Goal: Information Seeking & Learning: Check status

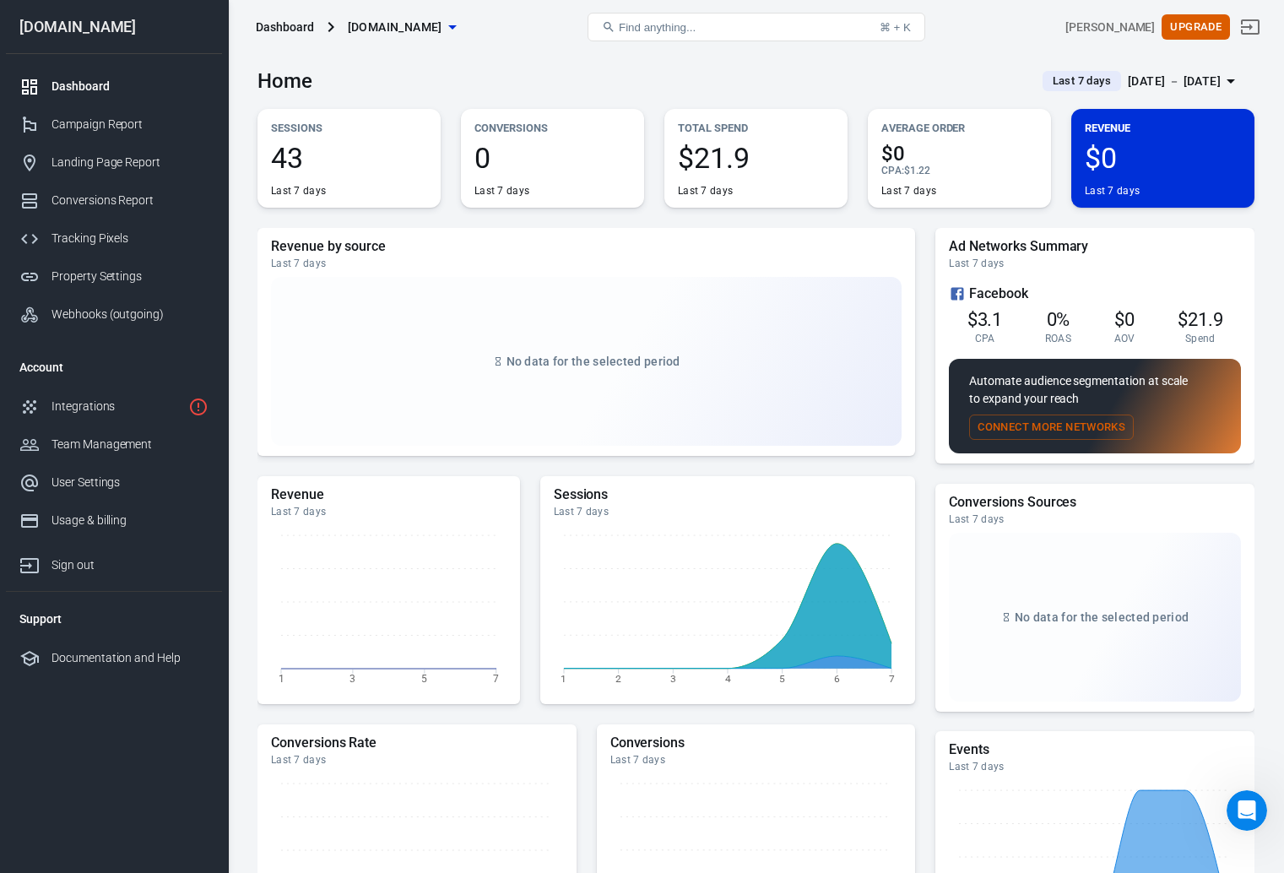
click at [108, 85] on div "Dashboard" at bounding box center [129, 87] width 157 height 18
click at [139, 121] on div "Campaign Report" at bounding box center [129, 125] width 157 height 18
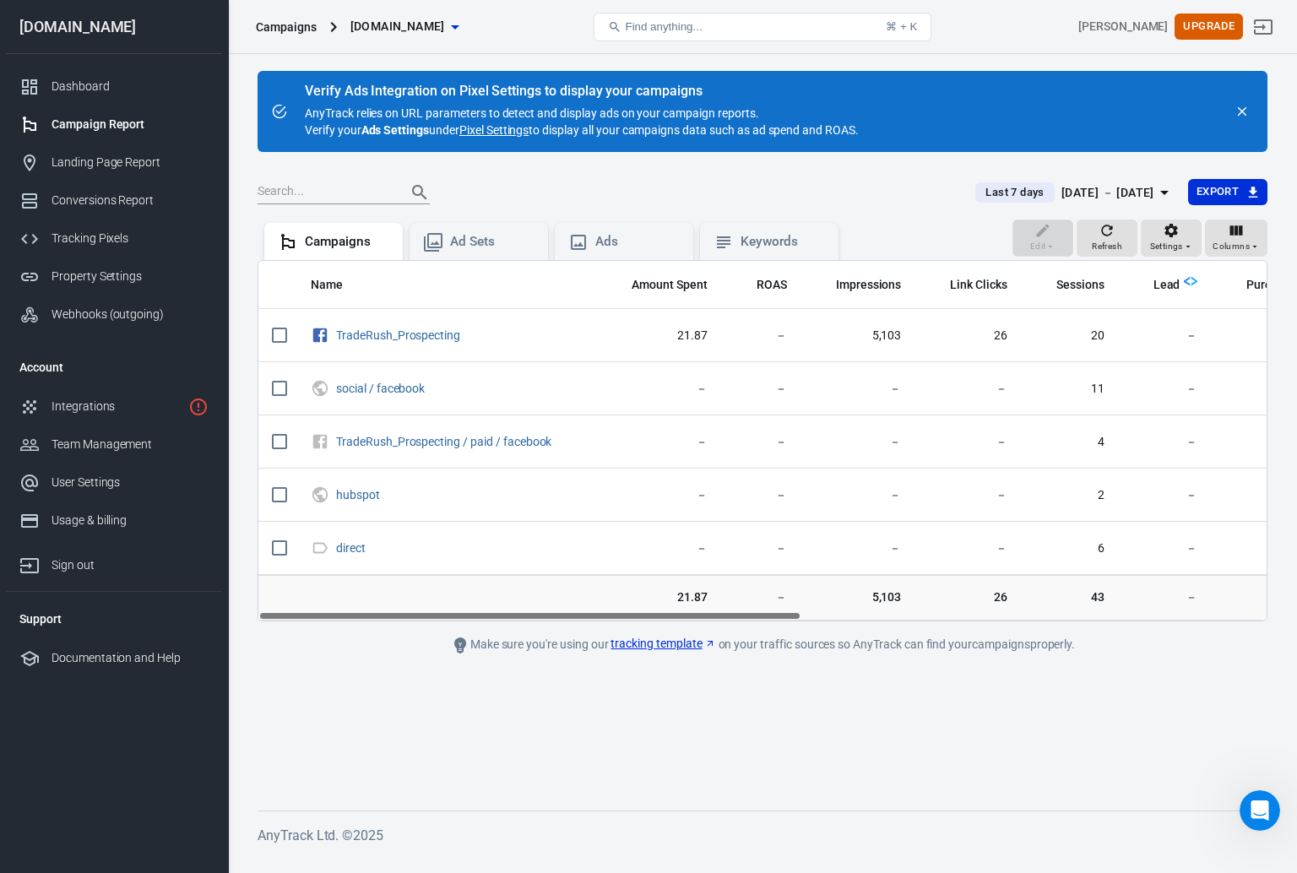
drag, startPoint x: 563, startPoint y: 614, endPoint x: 539, endPoint y: 631, distance: 29.5
click at [539, 632] on main "Verify Ads Integration on Pixel Settings to display your campaigns AnyTrack rel…" at bounding box center [762, 427] width 1010 height 713
click at [1152, 197] on div "[DATE] － [DATE]" at bounding box center [1107, 192] width 93 height 21
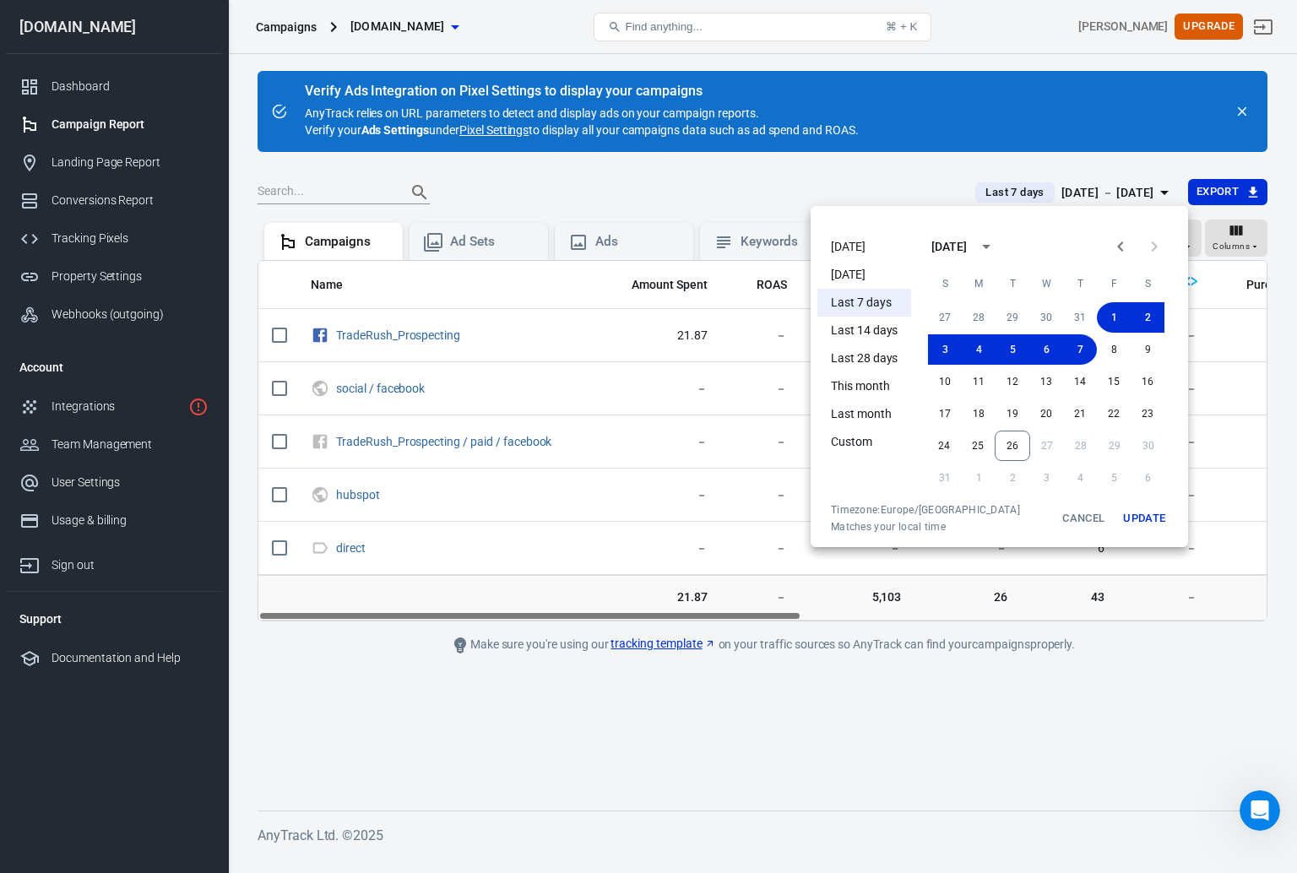
click at [876, 296] on li "Last 7 days" at bounding box center [864, 303] width 94 height 28
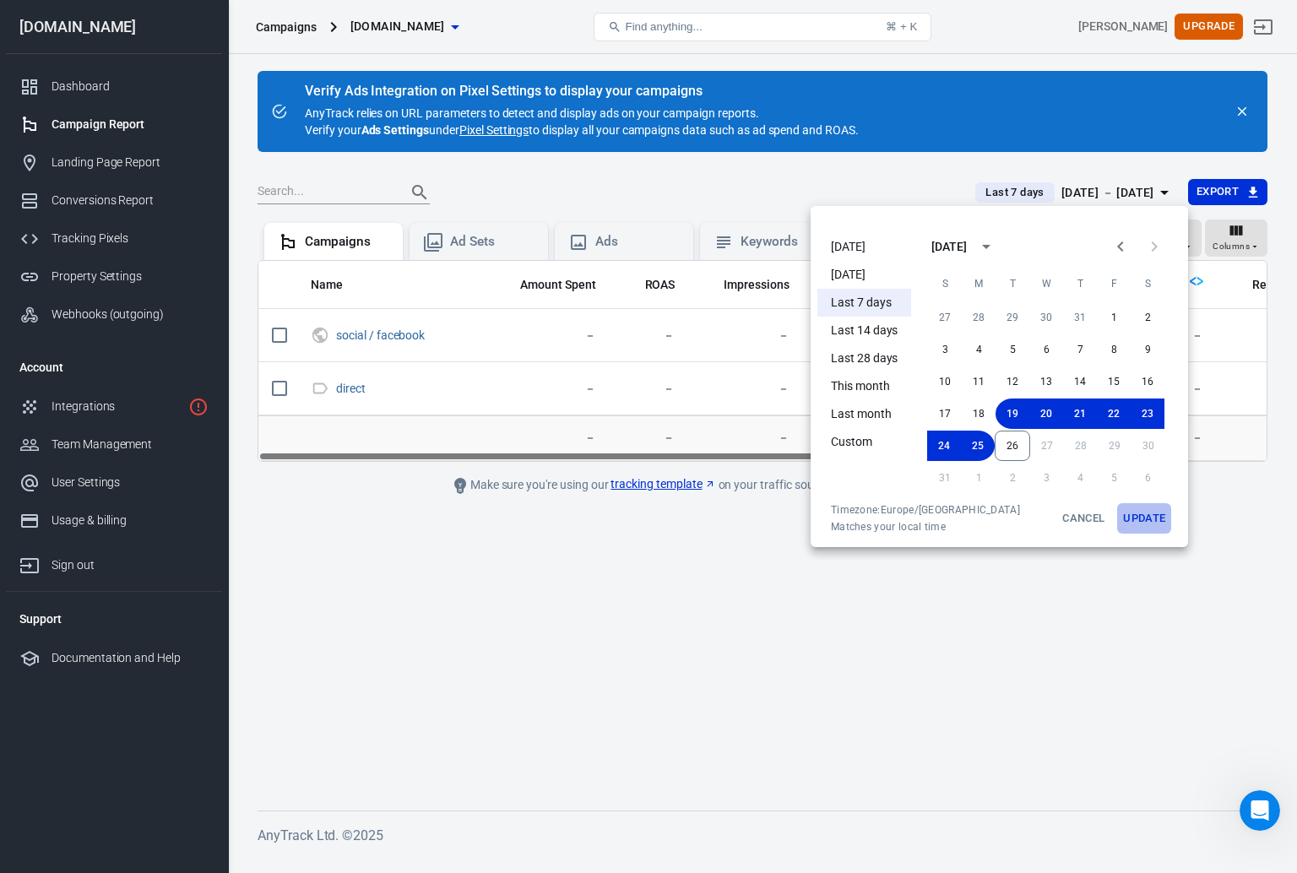
click at [1138, 522] on button "Update" at bounding box center [1144, 518] width 54 height 30
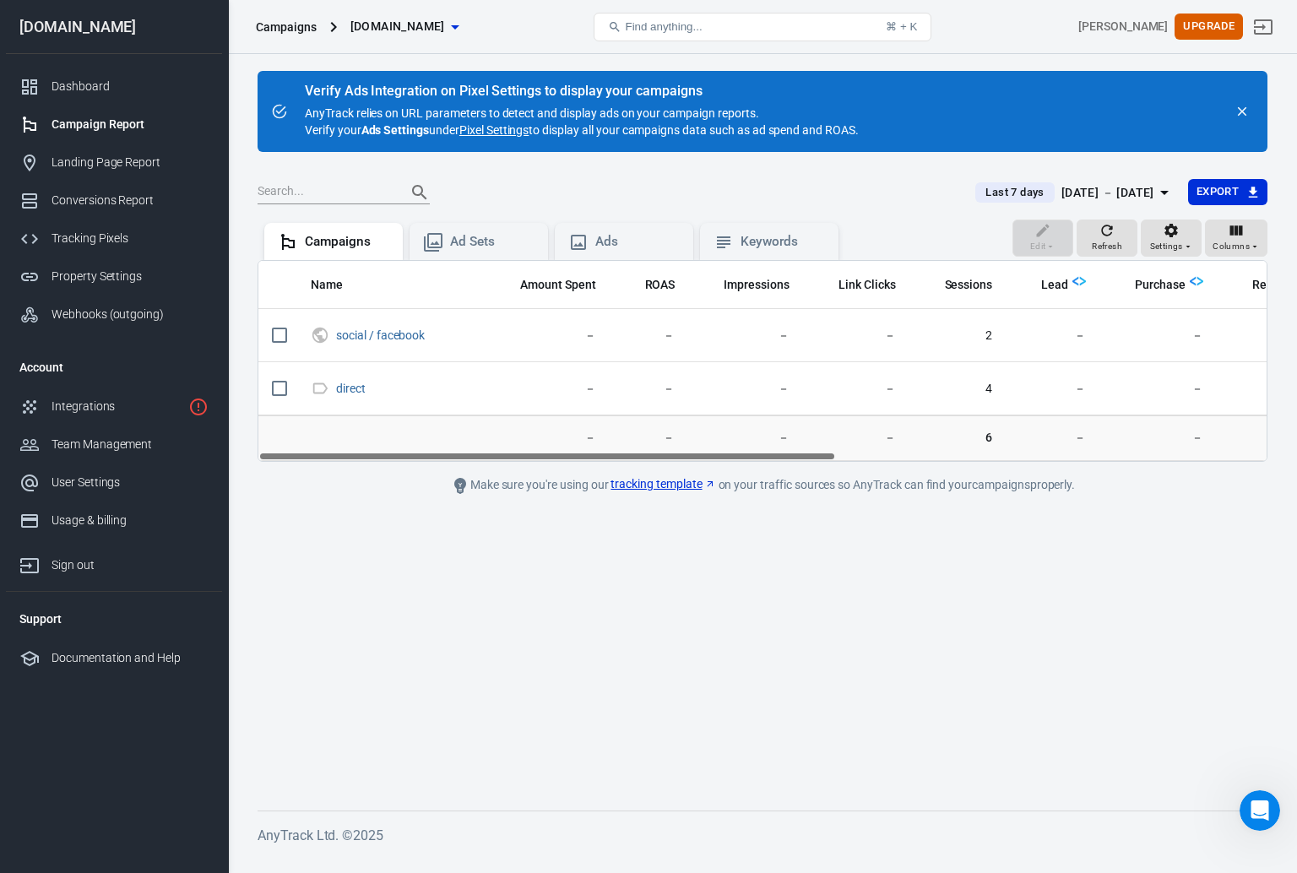
drag, startPoint x: 808, startPoint y: 458, endPoint x: 635, endPoint y: 450, distance: 173.2
click at [635, 450] on div "Name Amount Spent ROAS Impressions Link Clicks Sessions Lead Purchase Revenue A…" at bounding box center [762, 361] width 1008 height 200
click at [1103, 192] on div "[DATE] － [DATE]" at bounding box center [1107, 192] width 93 height 21
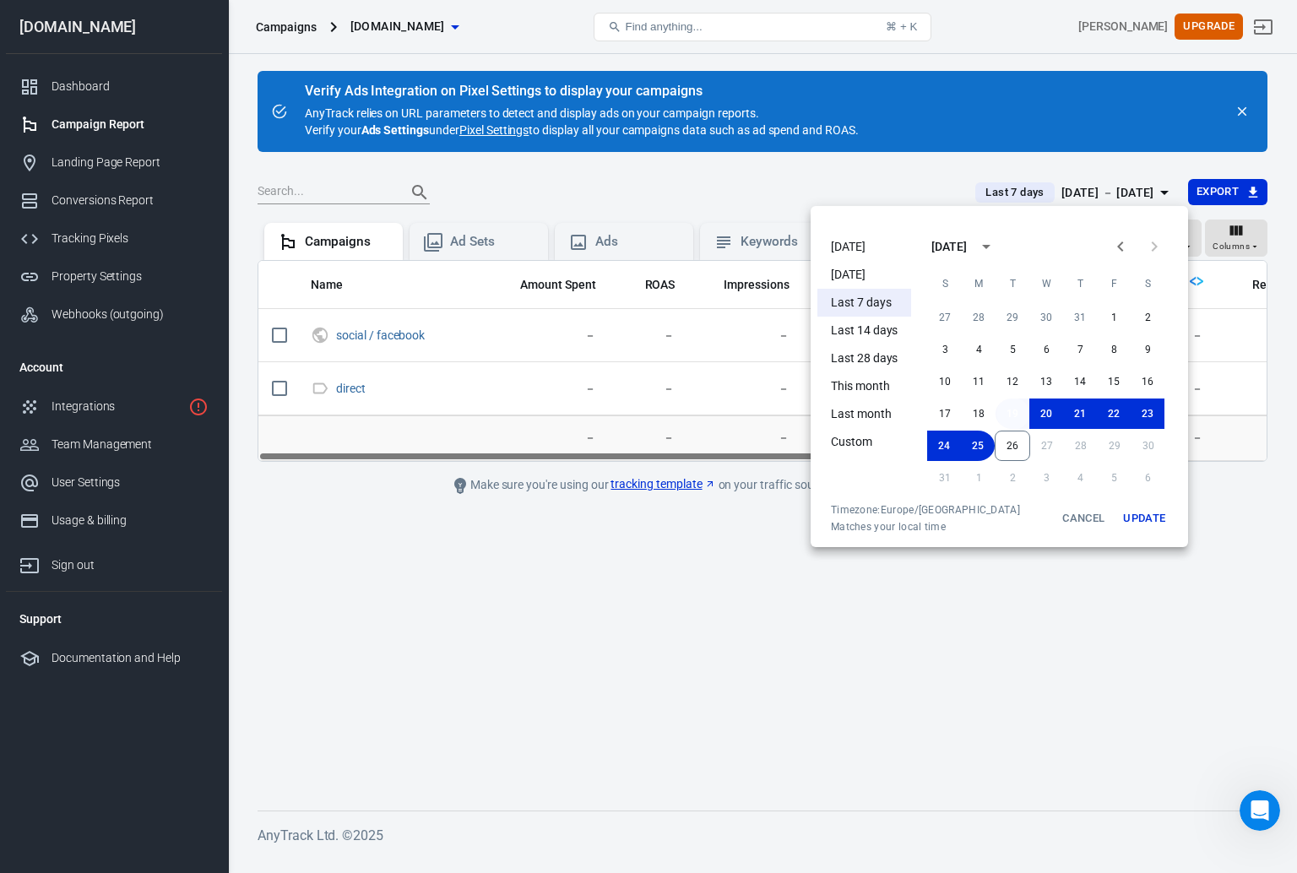
click at [1011, 420] on button "19" at bounding box center [1012, 413] width 34 height 30
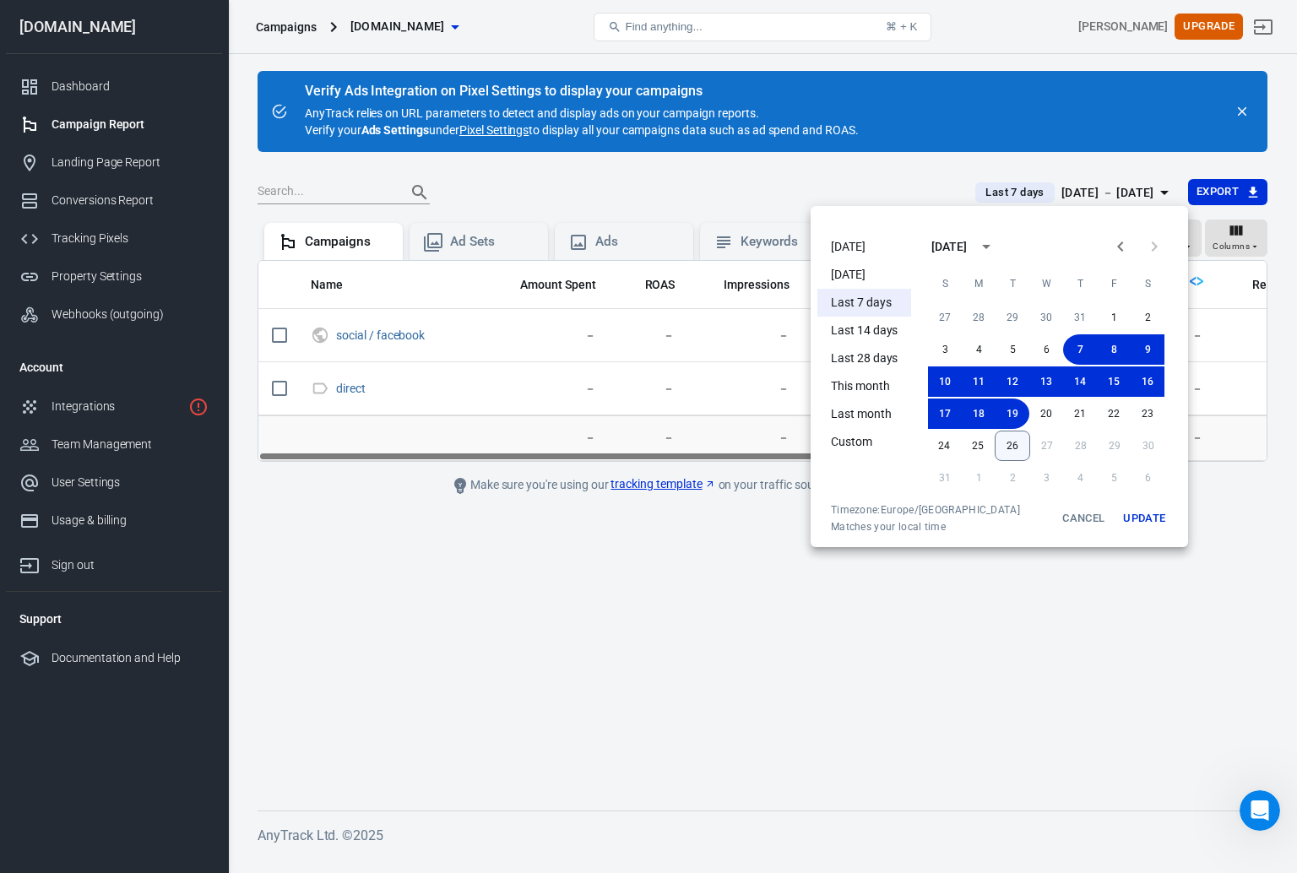
click at [1012, 443] on button "26" at bounding box center [1011, 446] width 35 height 30
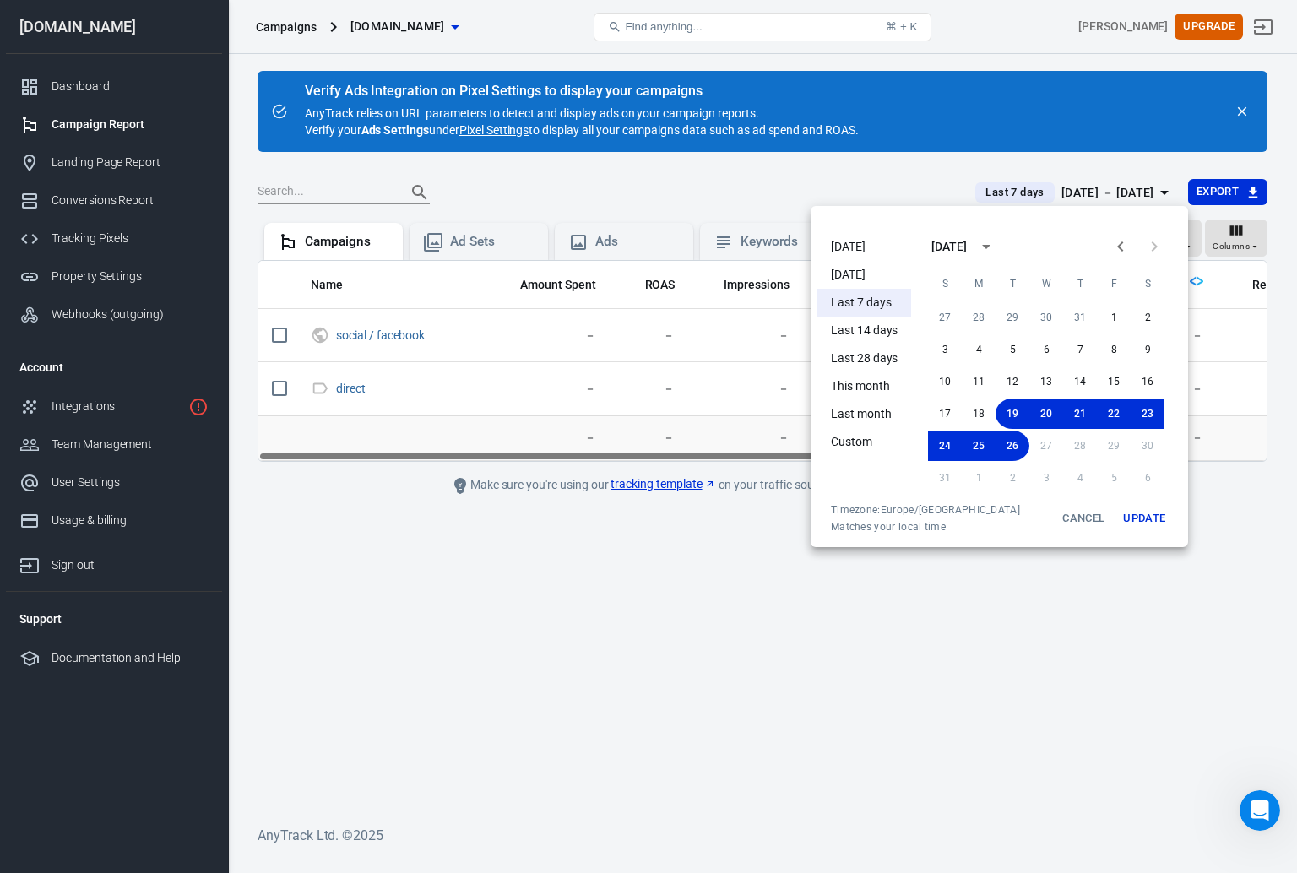
click at [1137, 516] on button "Update" at bounding box center [1144, 518] width 54 height 30
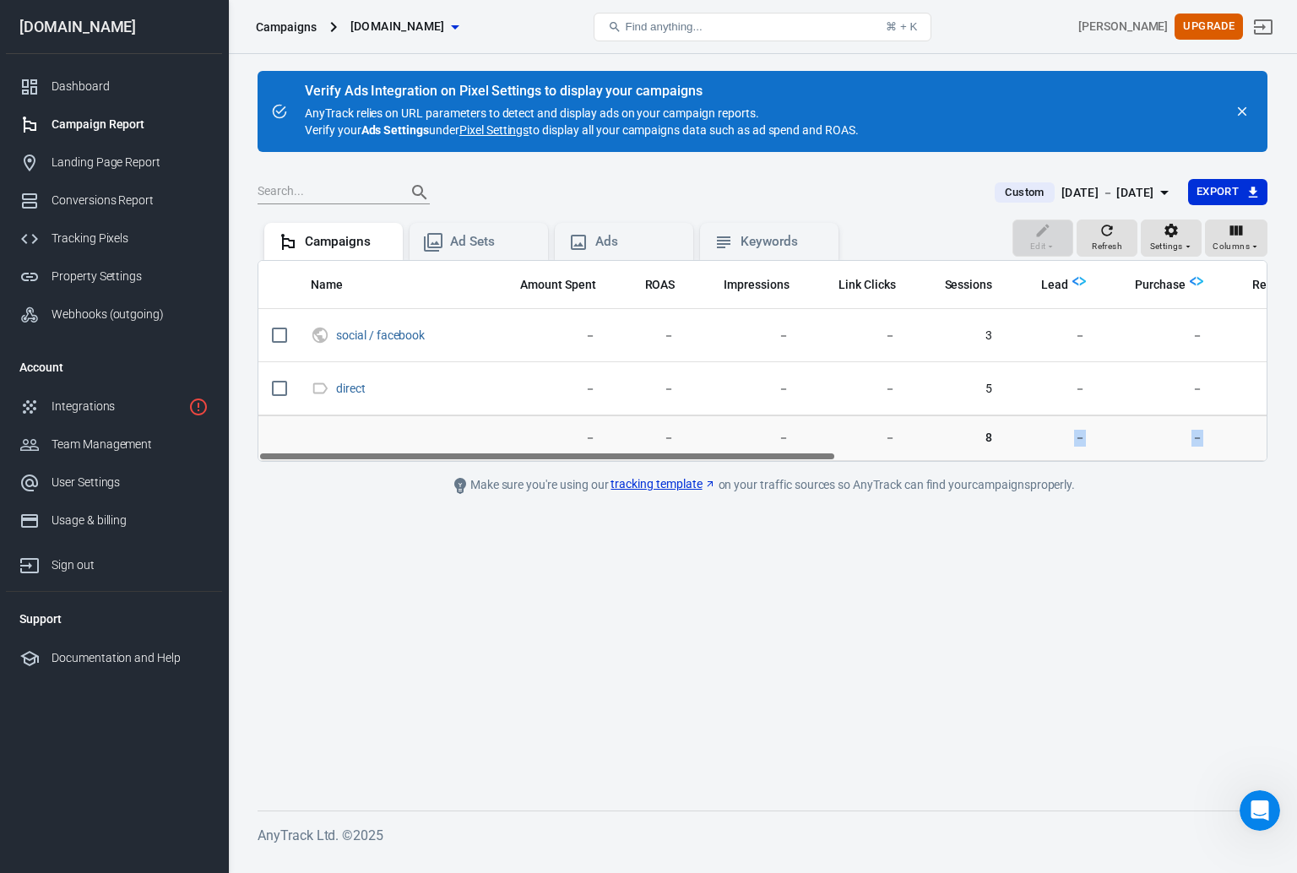
drag, startPoint x: 807, startPoint y: 461, endPoint x: 946, endPoint y: 458, distance: 138.5
click at [946, 458] on main "Verify Ads Integration on Pixel Settings to display your campaigns AnyTrack rel…" at bounding box center [762, 427] width 1010 height 713
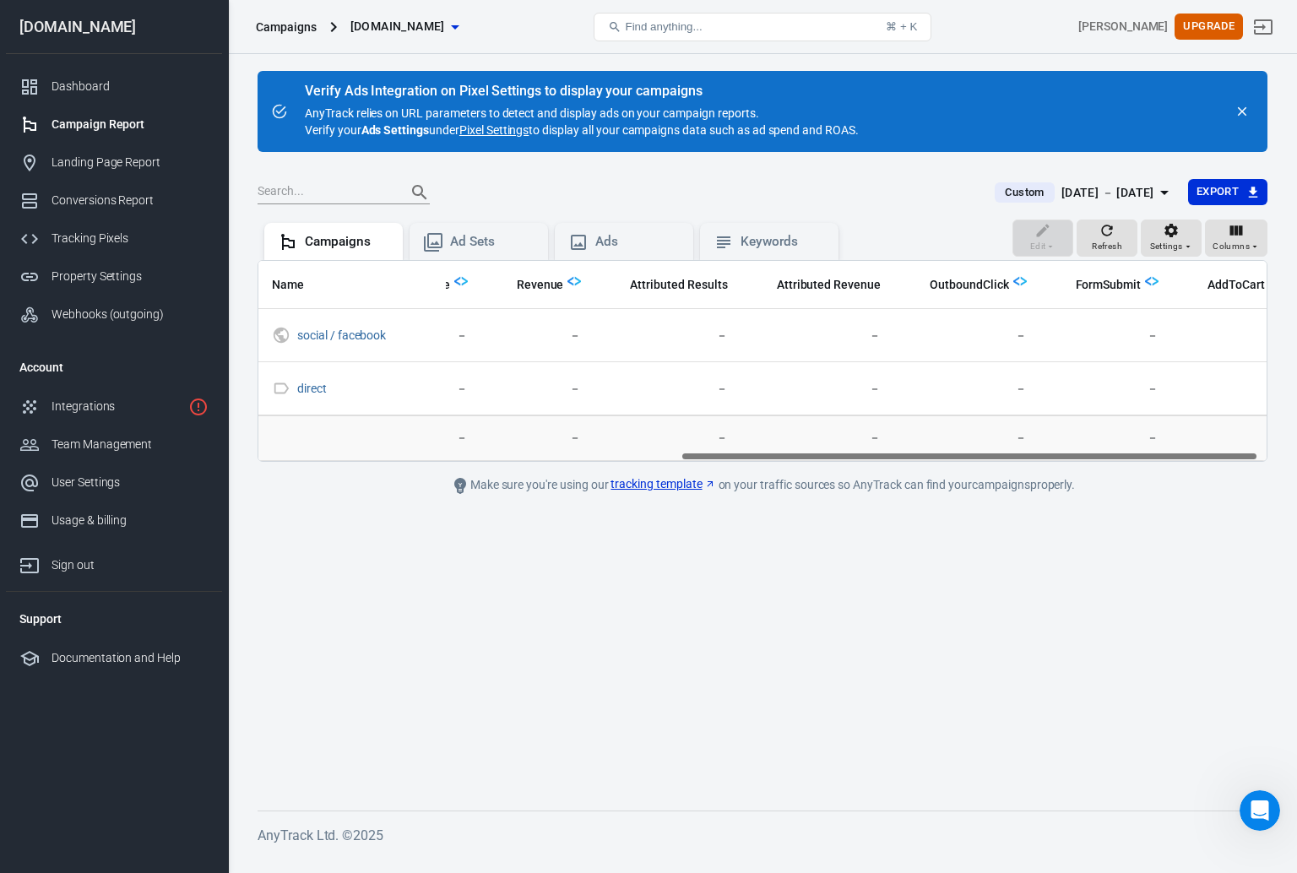
scroll to position [0, 751]
drag, startPoint x: 811, startPoint y: 456, endPoint x: 1237, endPoint y: 463, distance: 425.6
click at [1237, 463] on main "Verify Ads Integration on Pixel Settings to display your campaigns AnyTrack rel…" at bounding box center [762, 427] width 1010 height 713
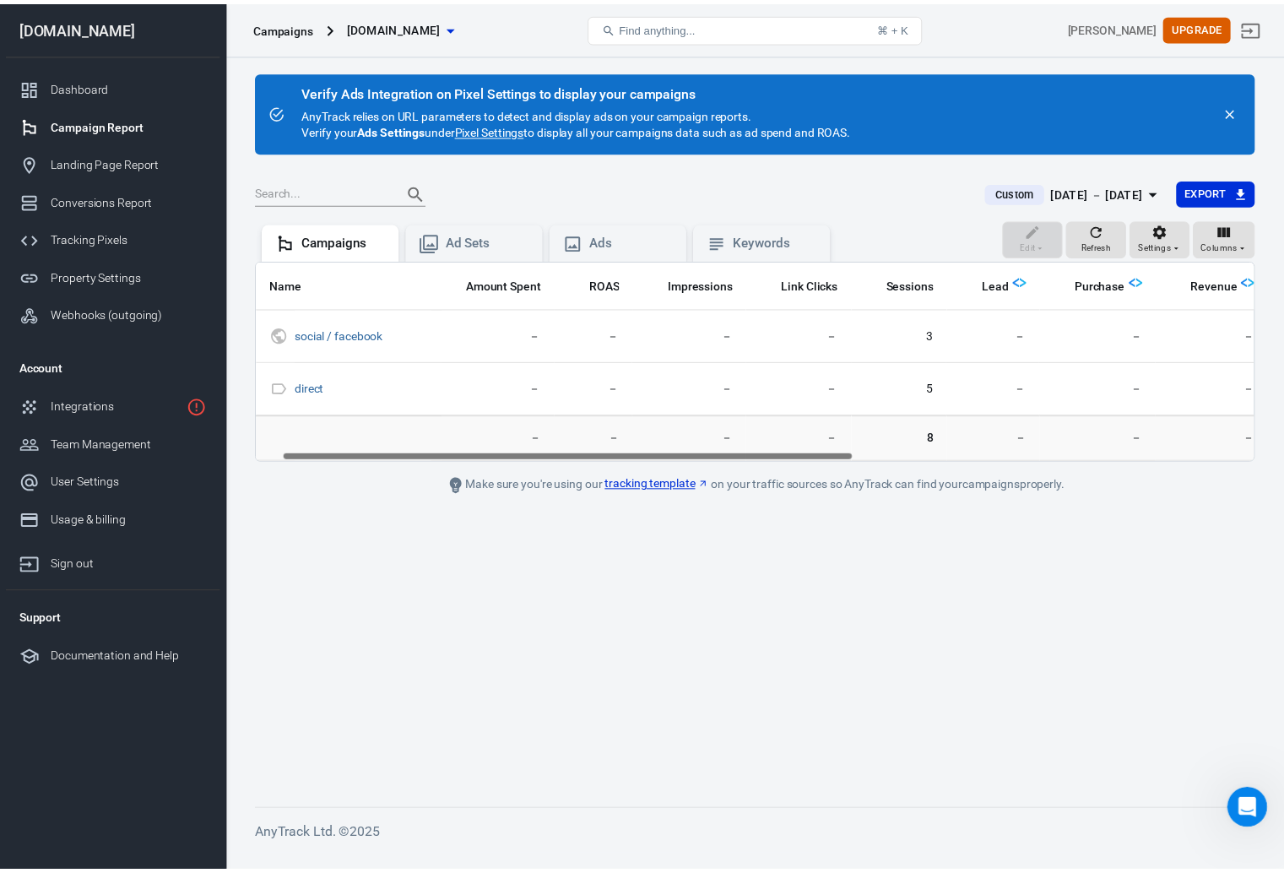
scroll to position [0, 51]
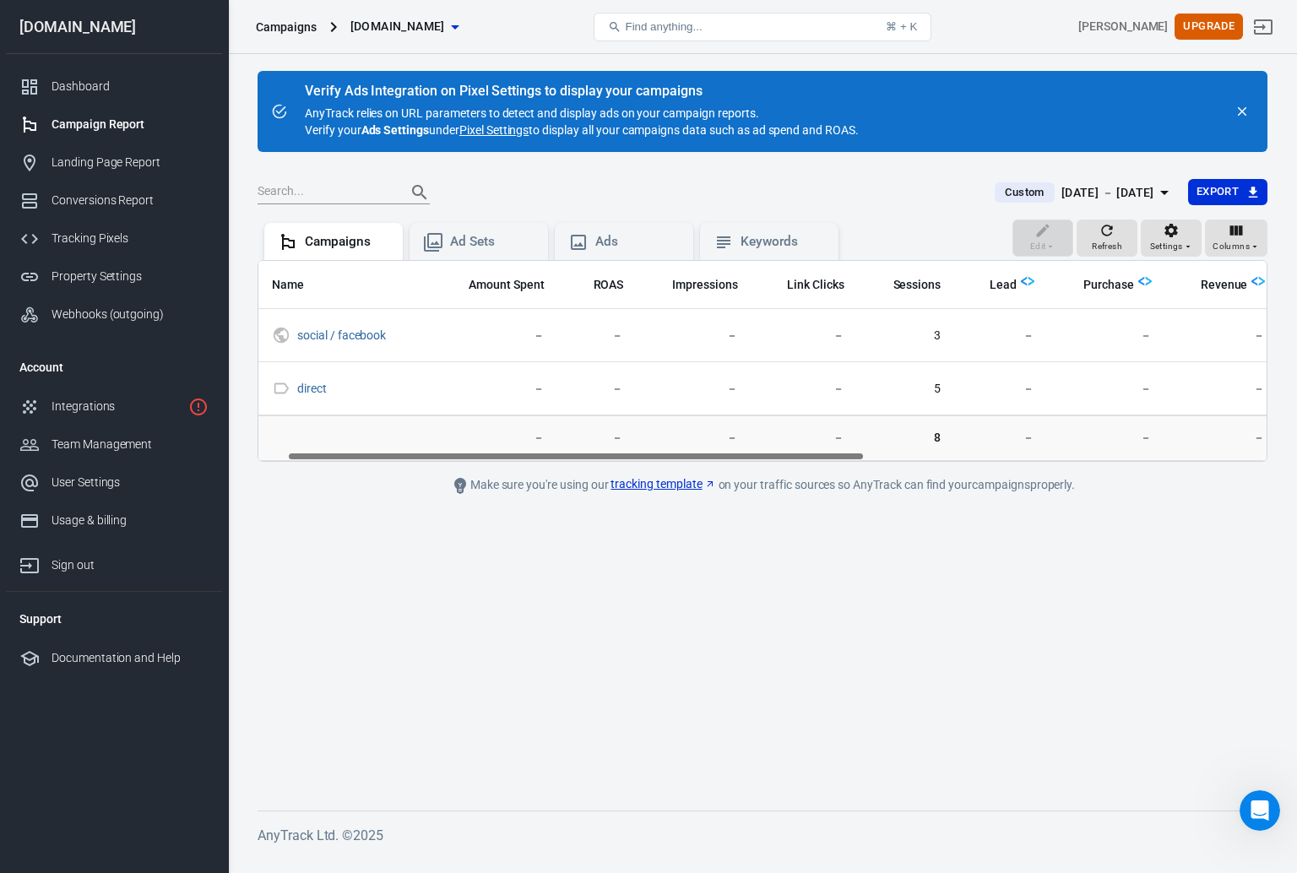
drag, startPoint x: 1103, startPoint y: 455, endPoint x: 702, endPoint y: 461, distance: 401.0
click at [702, 461] on main "Verify Ads Integration on Pixel Settings to display your campaigns AnyTrack rel…" at bounding box center [762, 427] width 1010 height 713
click at [105, 406] on div "Integrations" at bounding box center [116, 407] width 130 height 18
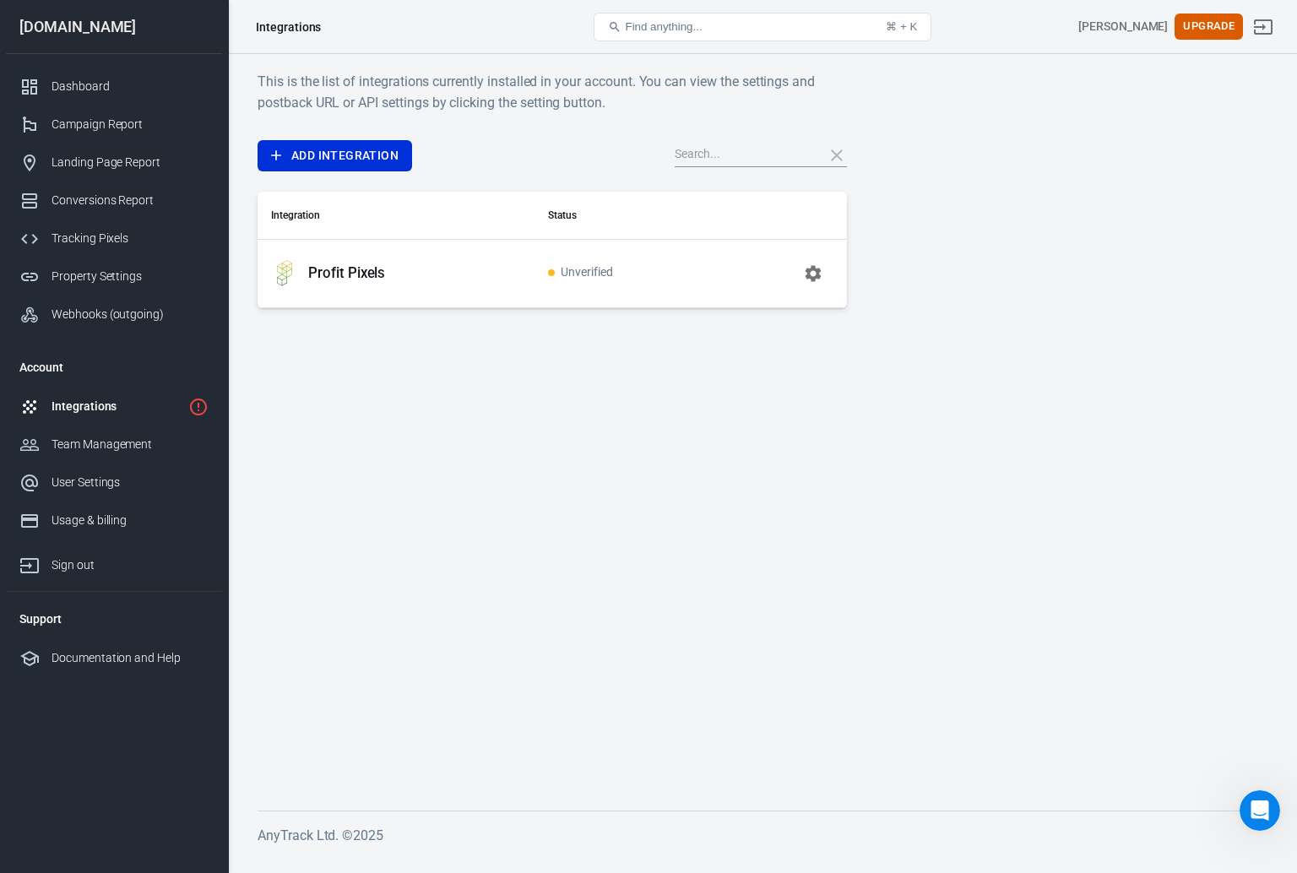
click at [349, 278] on p "Profit Pixels" at bounding box center [346, 273] width 77 height 18
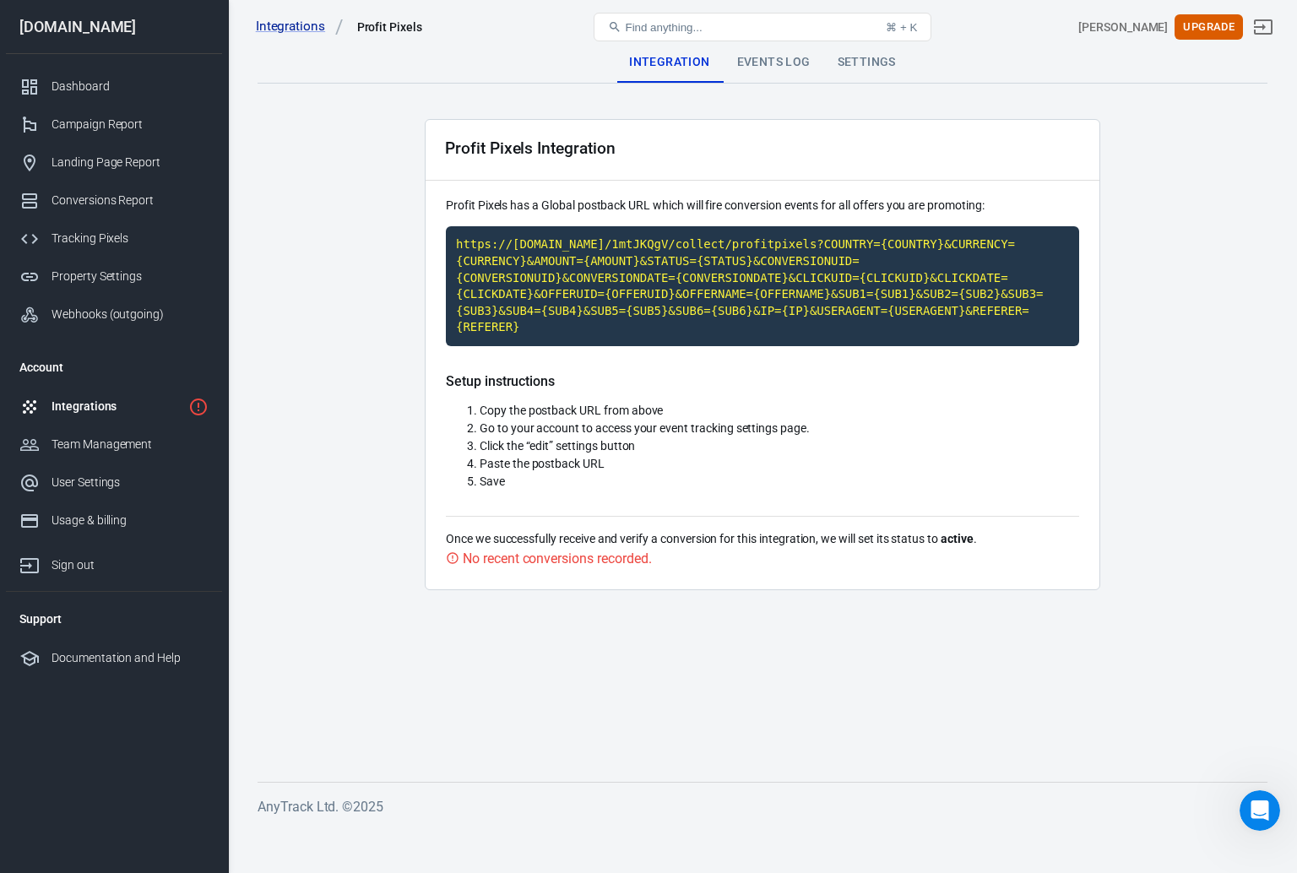
click at [763, 72] on div "Events Log" at bounding box center [773, 62] width 100 height 41
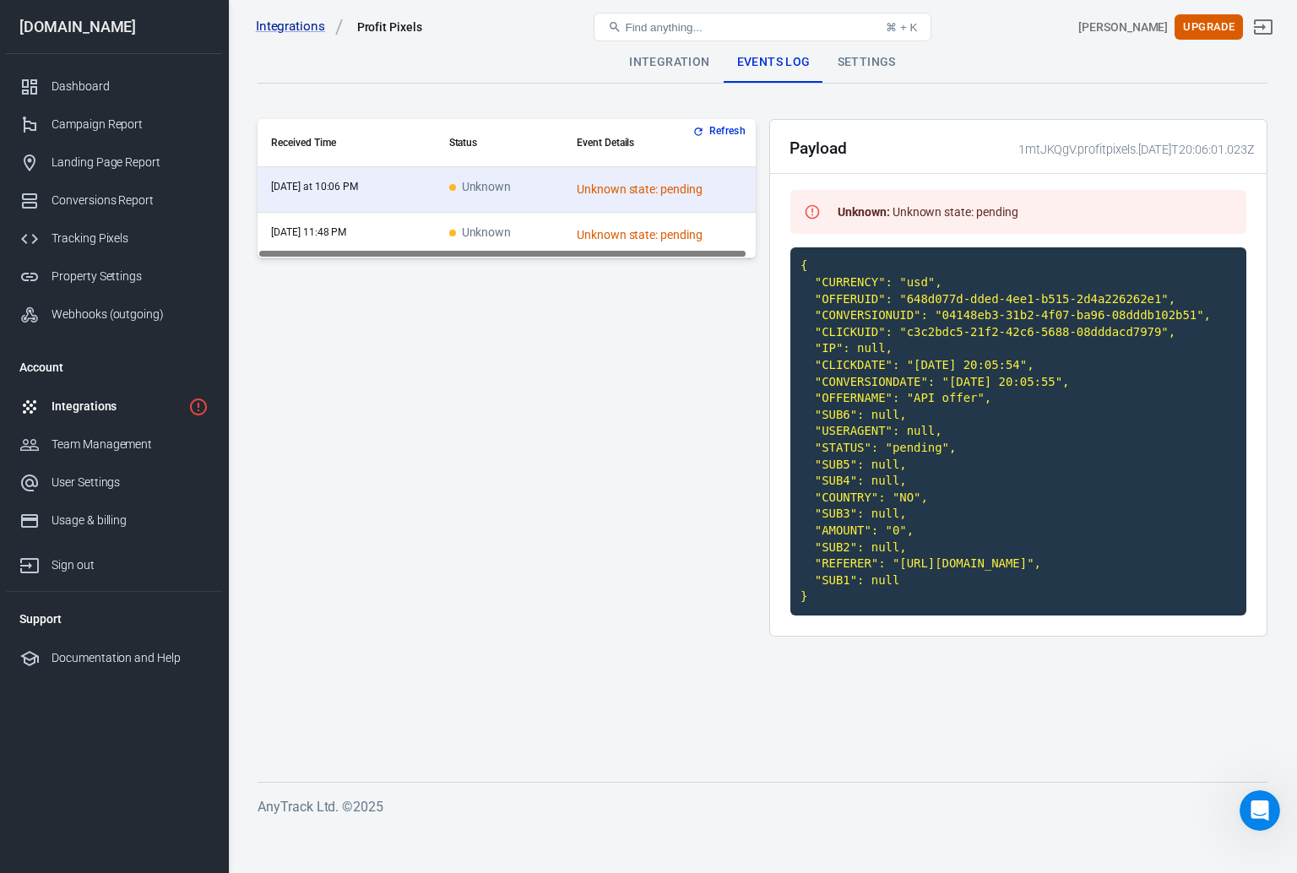
click at [548, 235] on td "Unknown" at bounding box center [499, 236] width 127 height 46
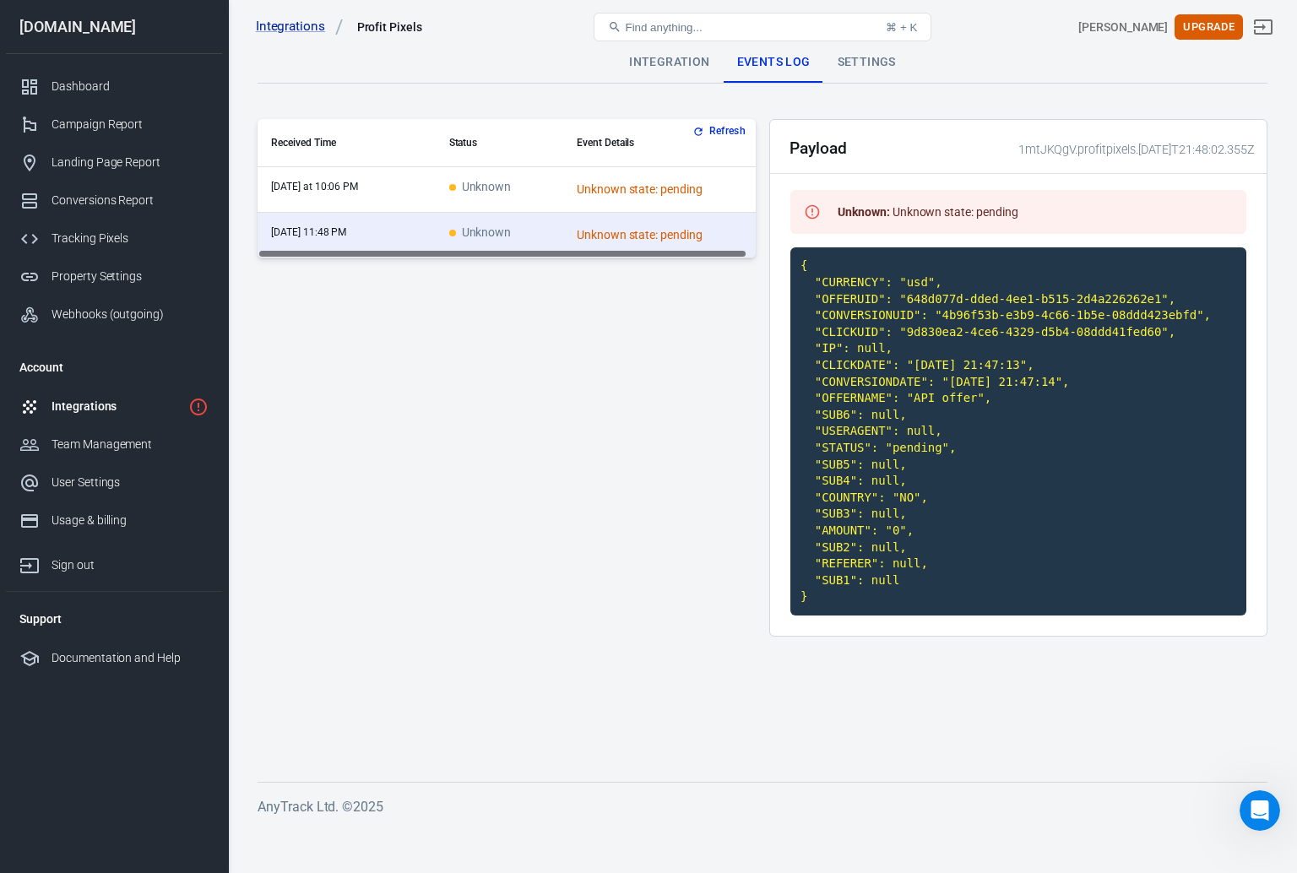
click at [545, 188] on td "Unknown" at bounding box center [499, 190] width 127 height 46
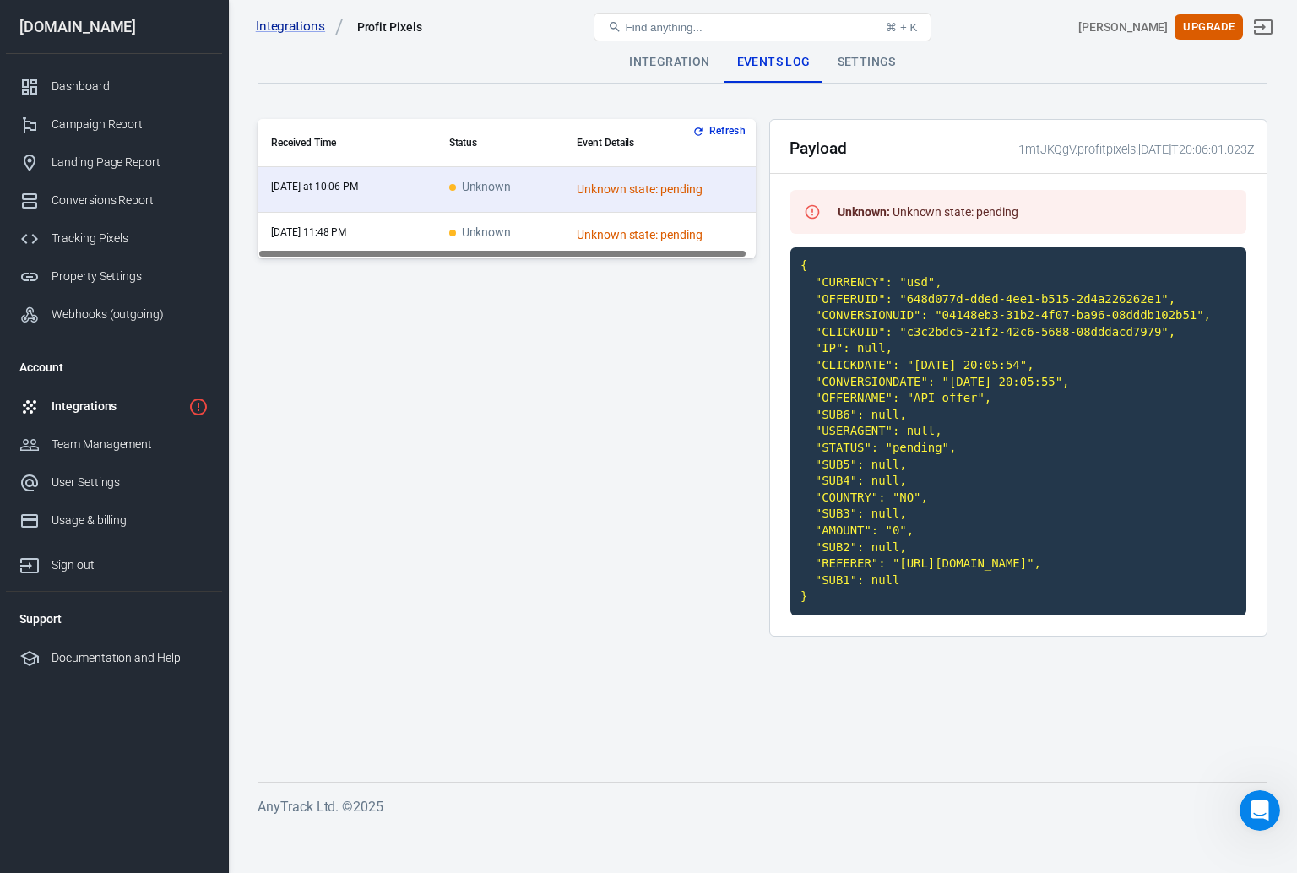
click at [545, 229] on td "Unknown" at bounding box center [499, 236] width 127 height 46
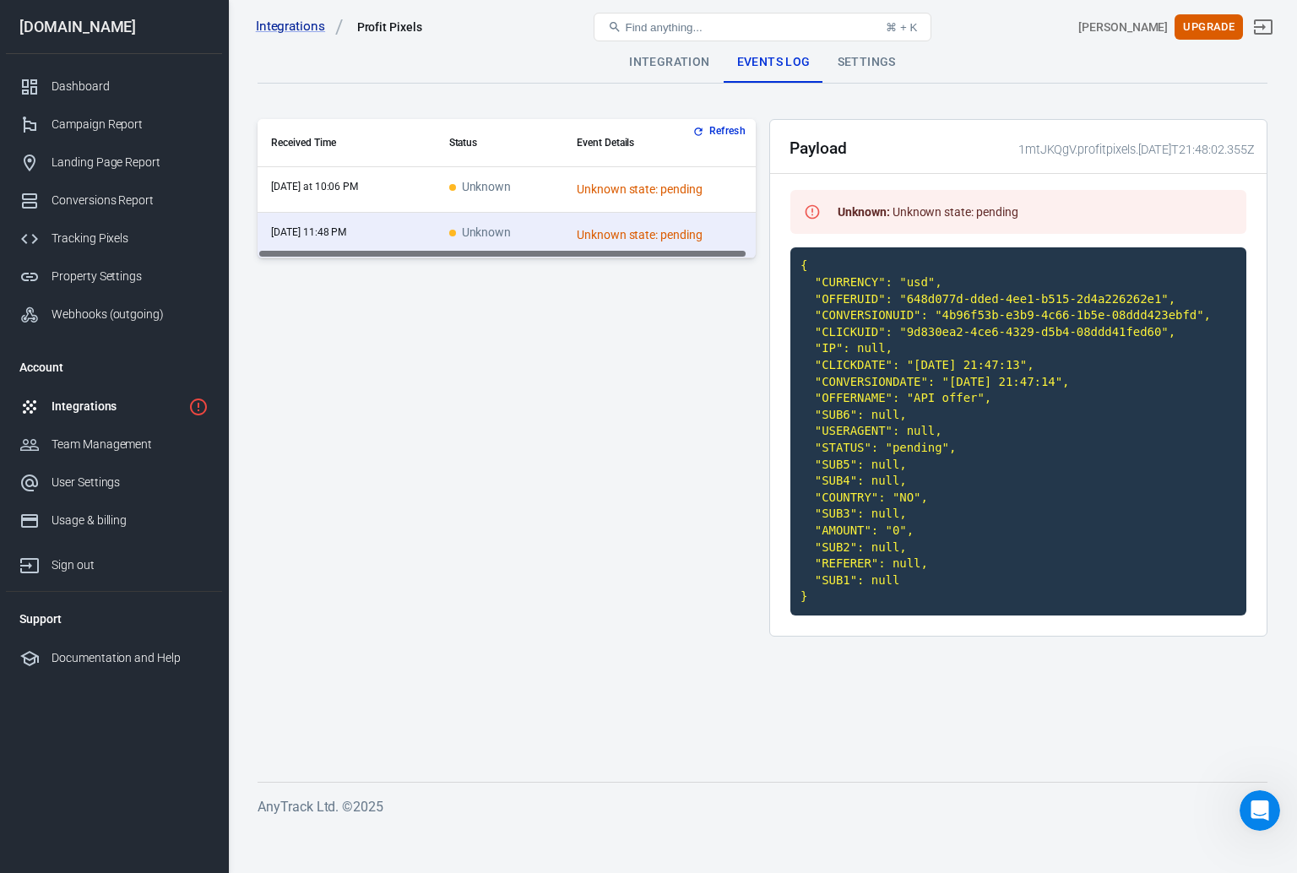
click at [546, 187] on td "Unknown" at bounding box center [499, 190] width 127 height 46
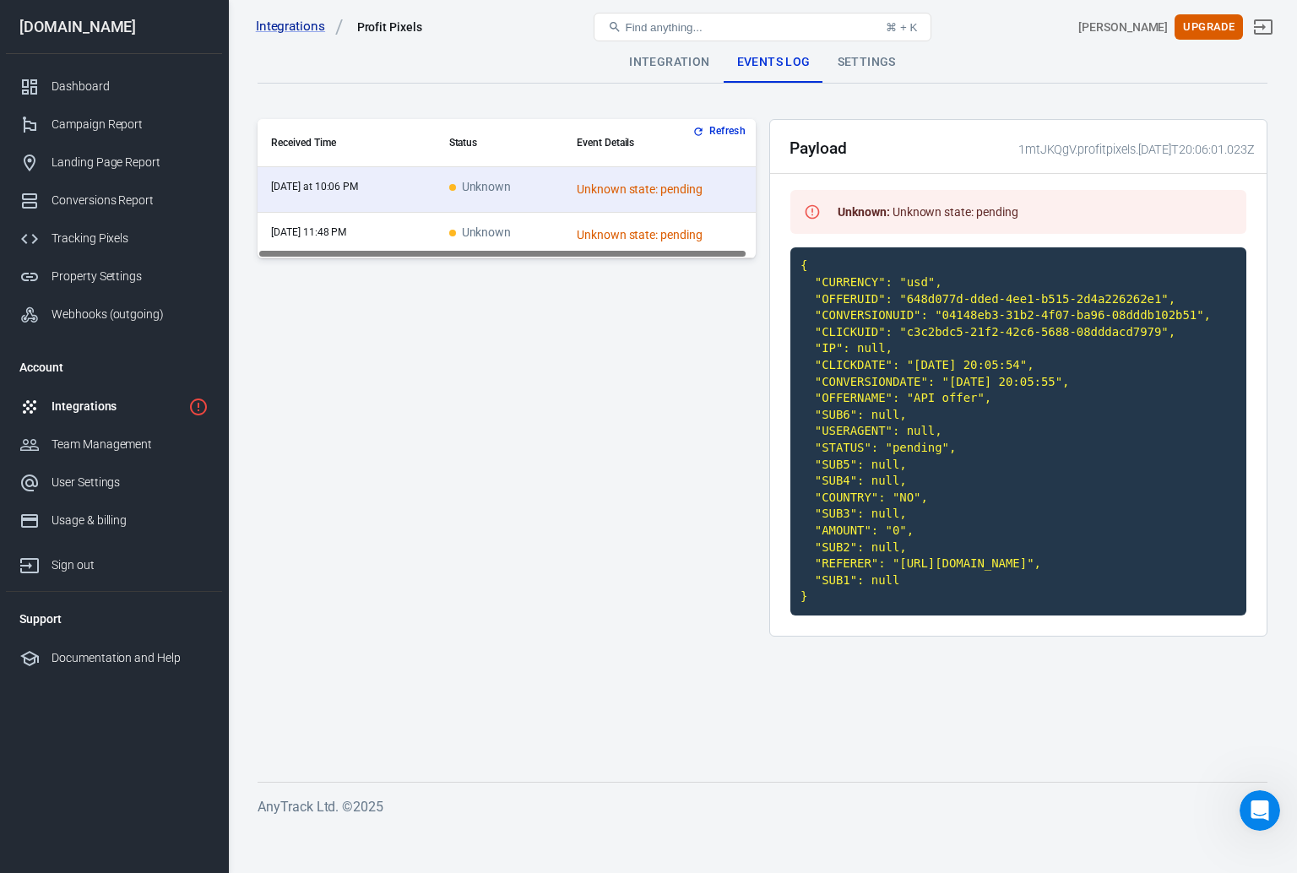
click at [540, 233] on td "Unknown" at bounding box center [499, 236] width 127 height 46
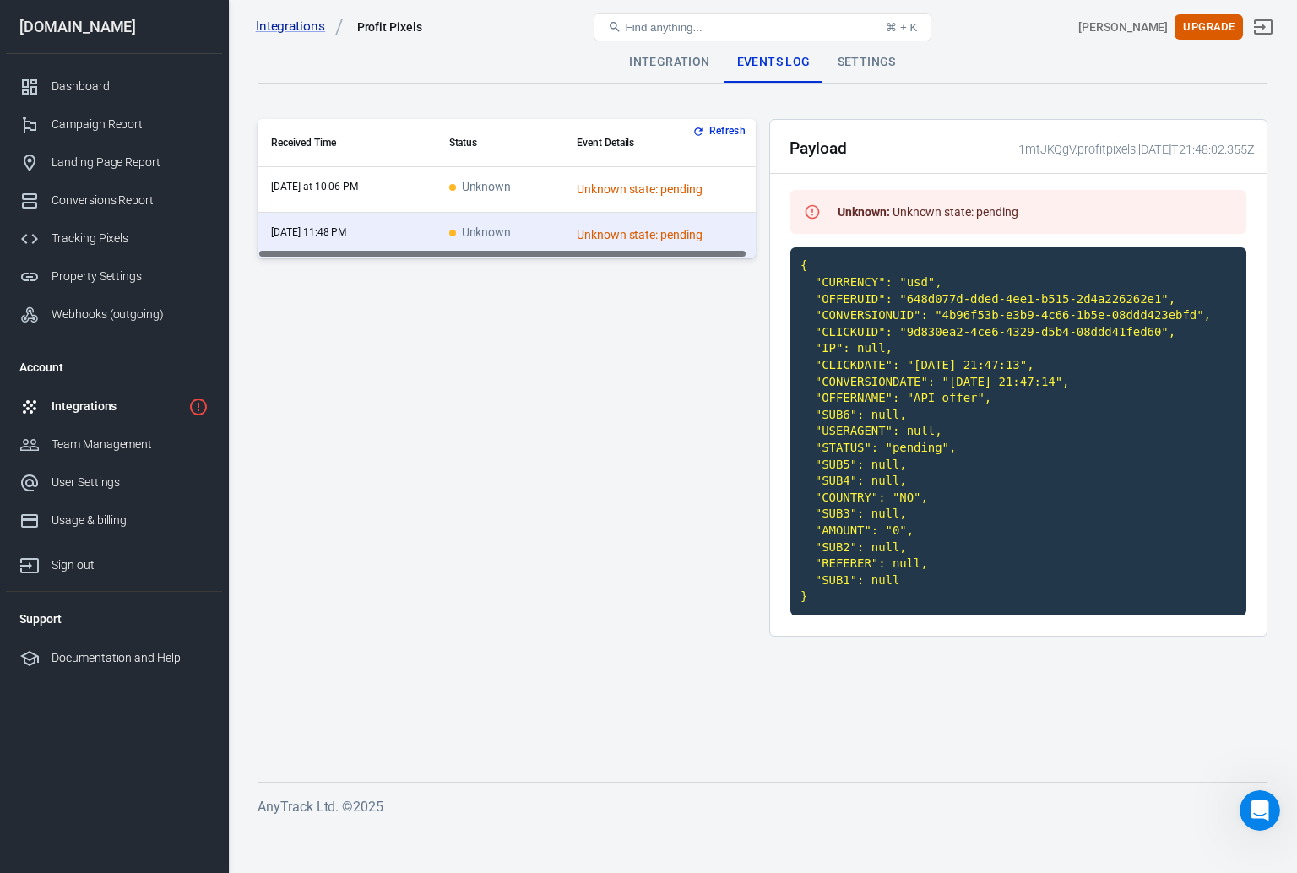
click at [544, 201] on td "Unknown" at bounding box center [499, 190] width 127 height 46
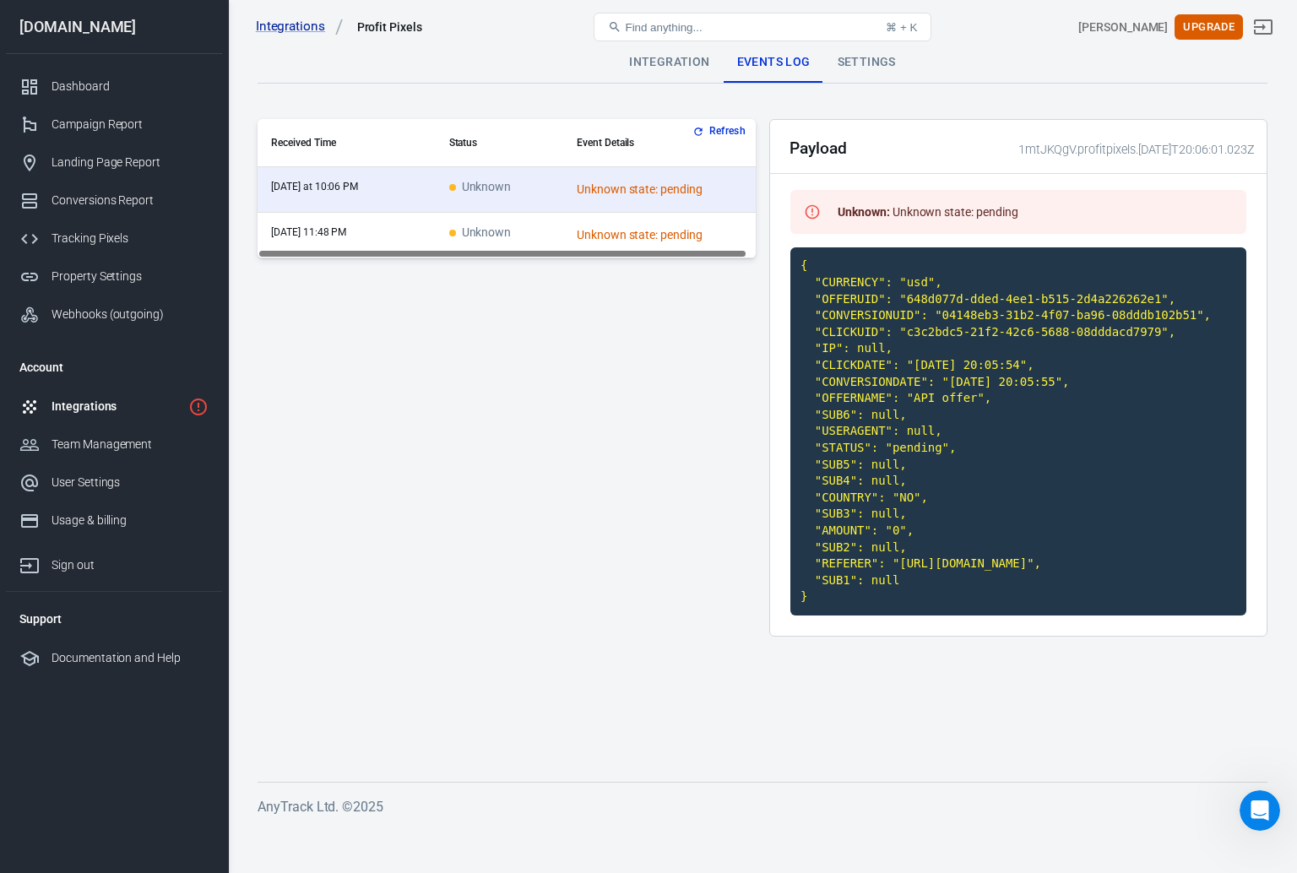
click at [542, 236] on td "Unknown" at bounding box center [499, 236] width 127 height 46
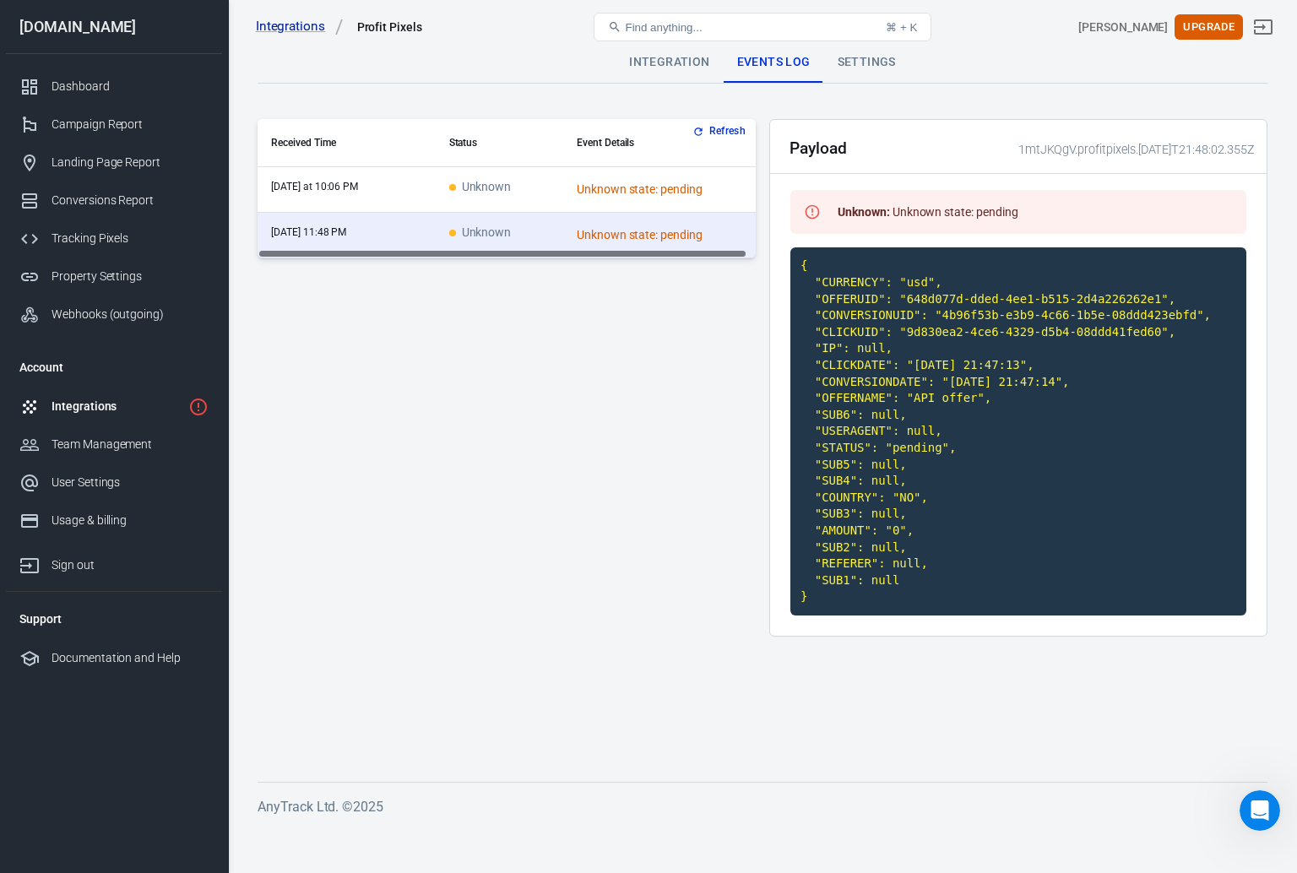
click at [547, 185] on td "Unknown" at bounding box center [499, 190] width 127 height 46
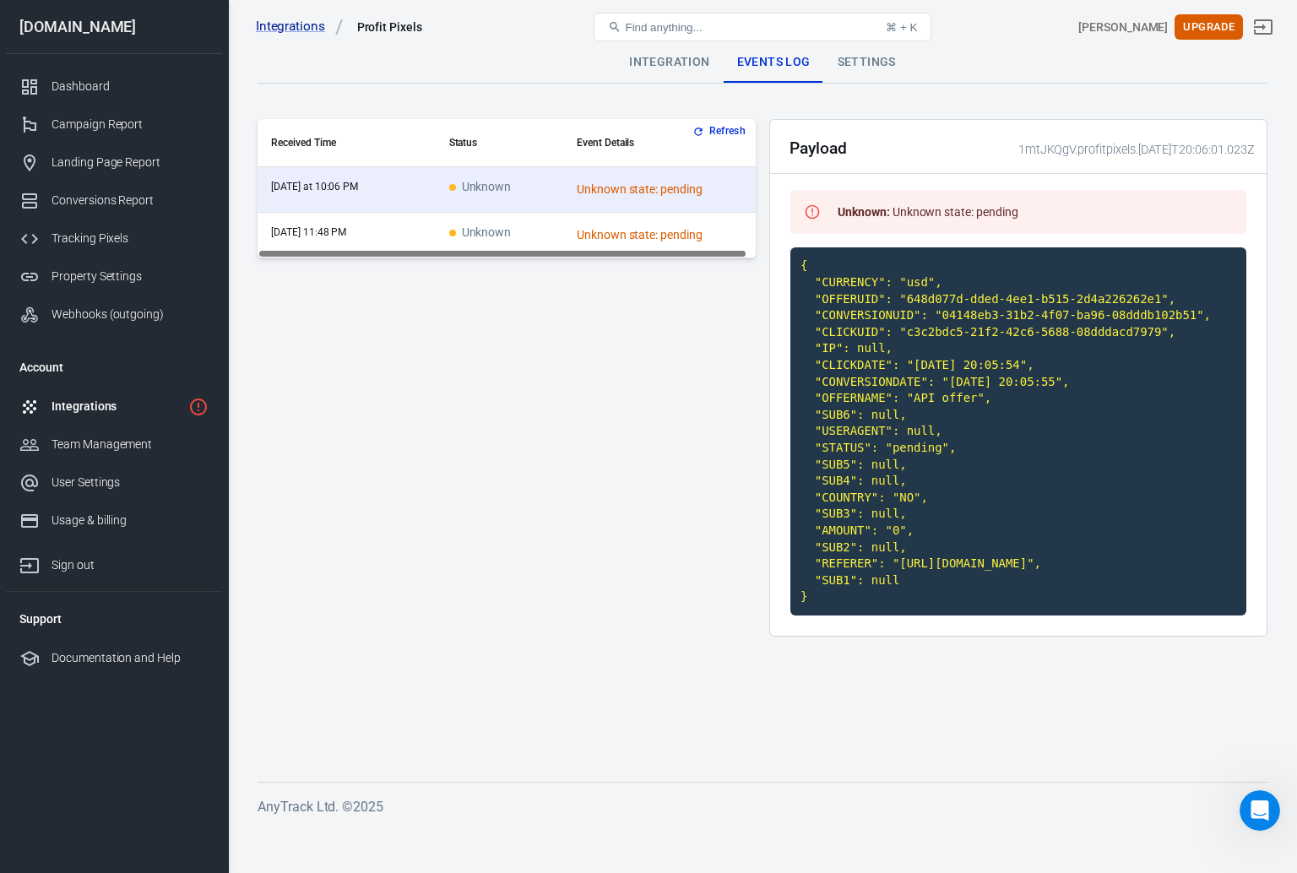
click at [546, 230] on td "Unknown" at bounding box center [499, 236] width 127 height 46
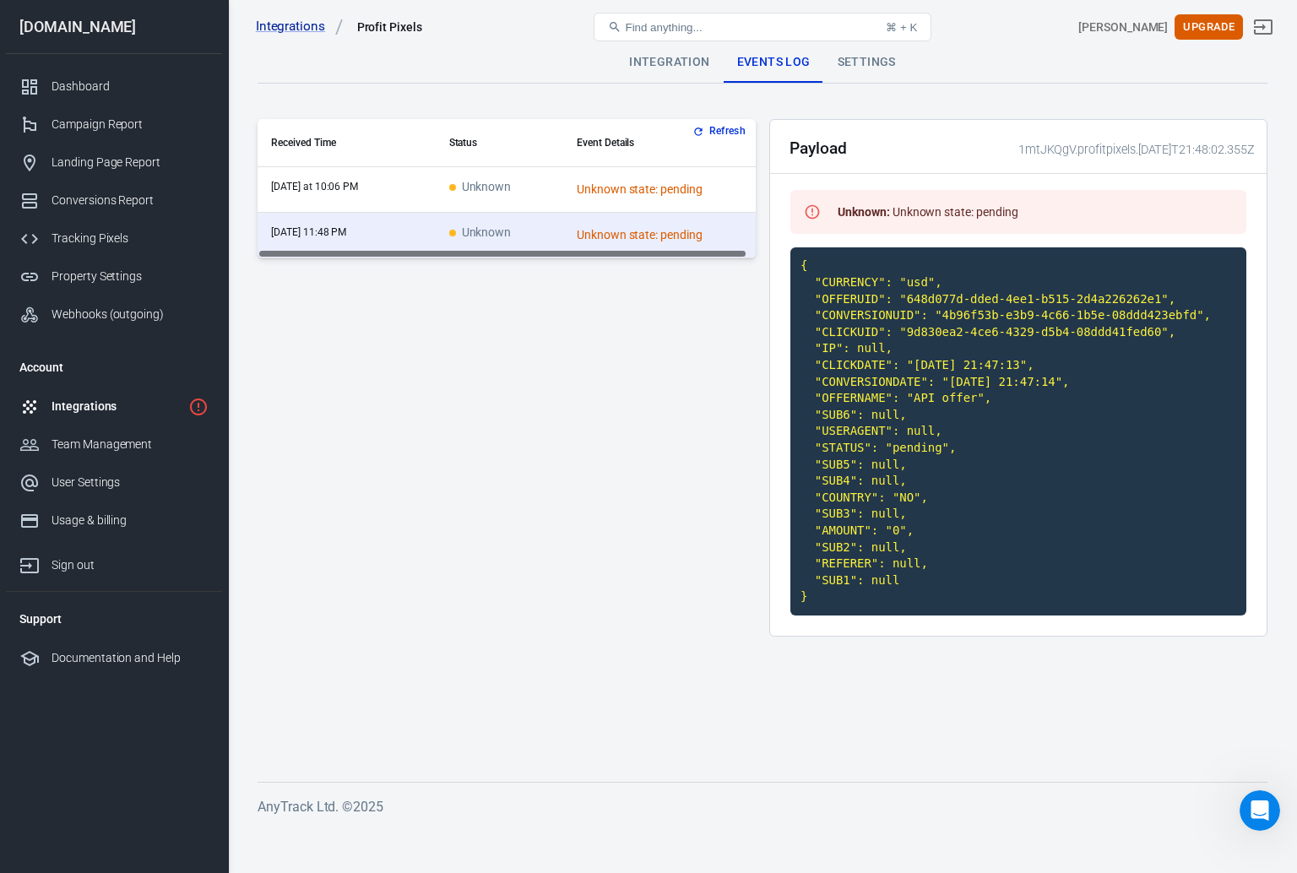
click at [550, 180] on td "Unknown" at bounding box center [499, 190] width 127 height 46
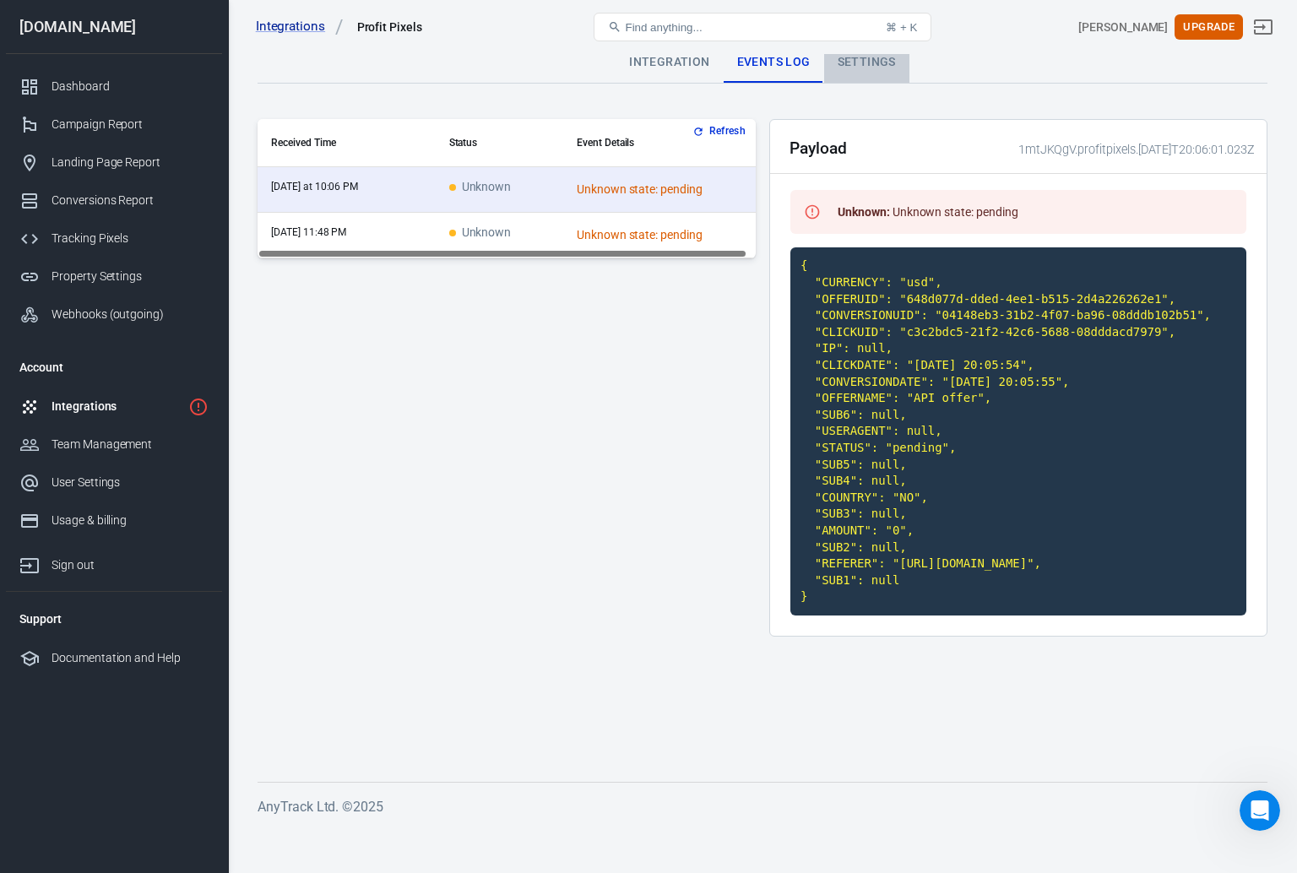
click at [843, 75] on div "Settings" at bounding box center [866, 62] width 85 height 41
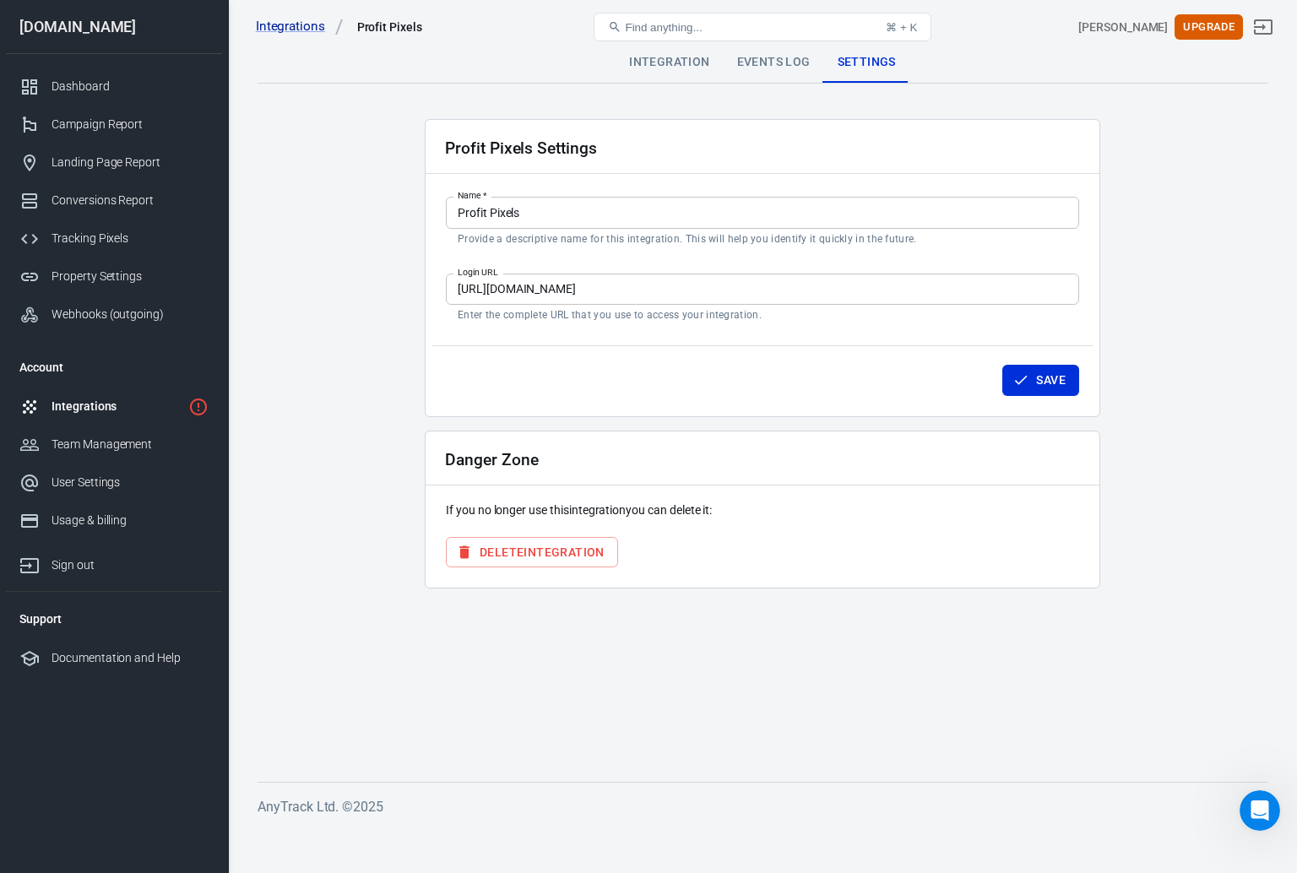
click at [802, 70] on div "Events Log" at bounding box center [773, 62] width 100 height 41
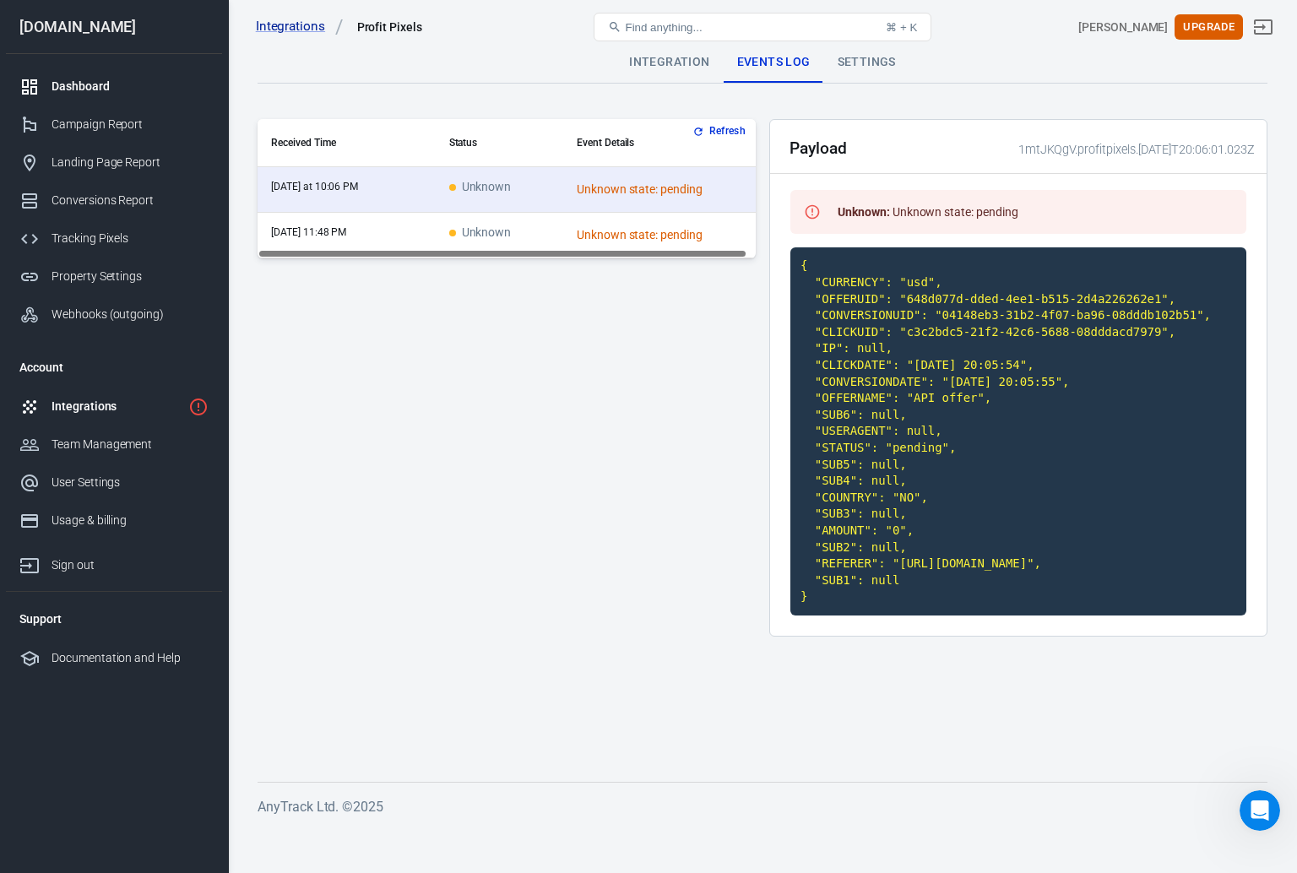
click at [102, 79] on div "Dashboard" at bounding box center [129, 87] width 157 height 18
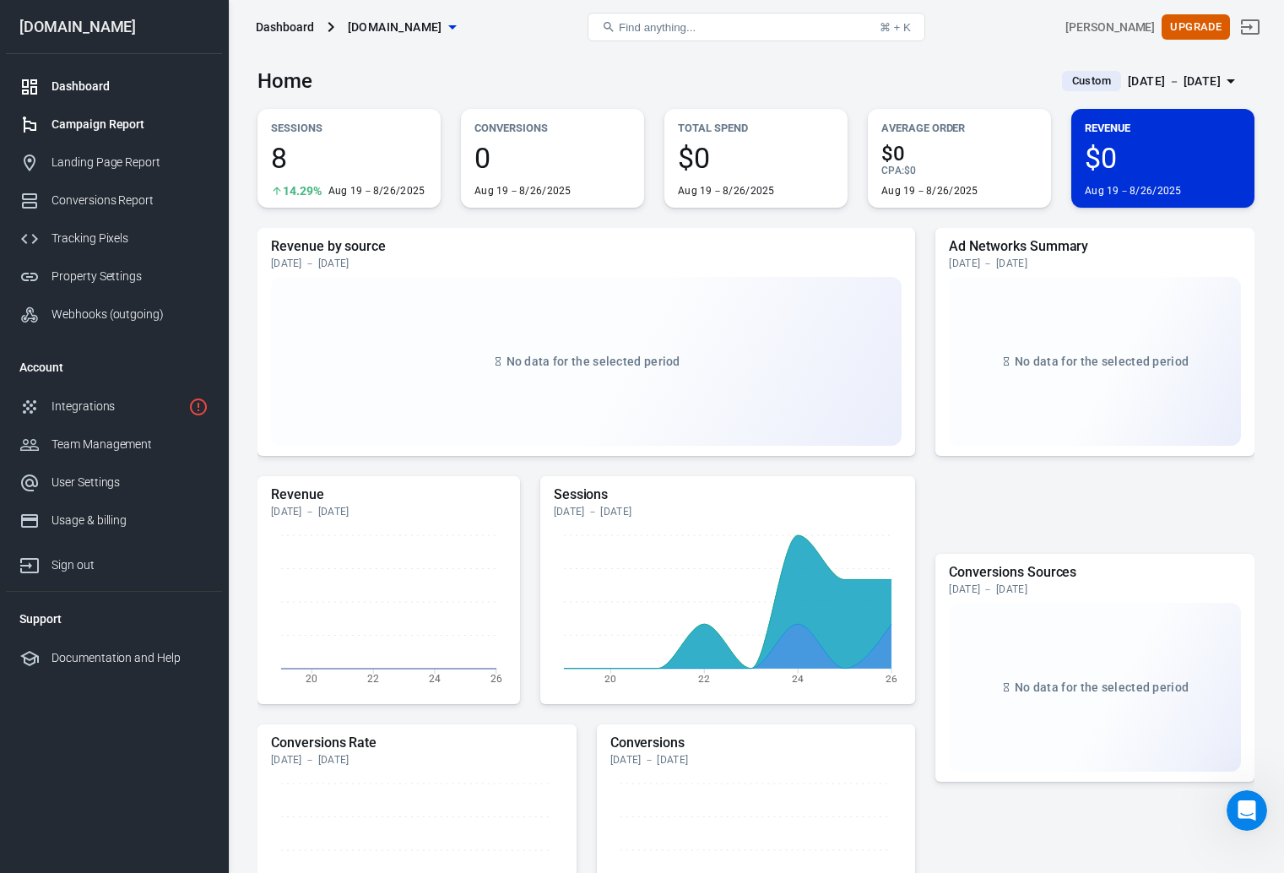
click at [110, 134] on link "Campaign Report" at bounding box center [114, 125] width 216 height 38
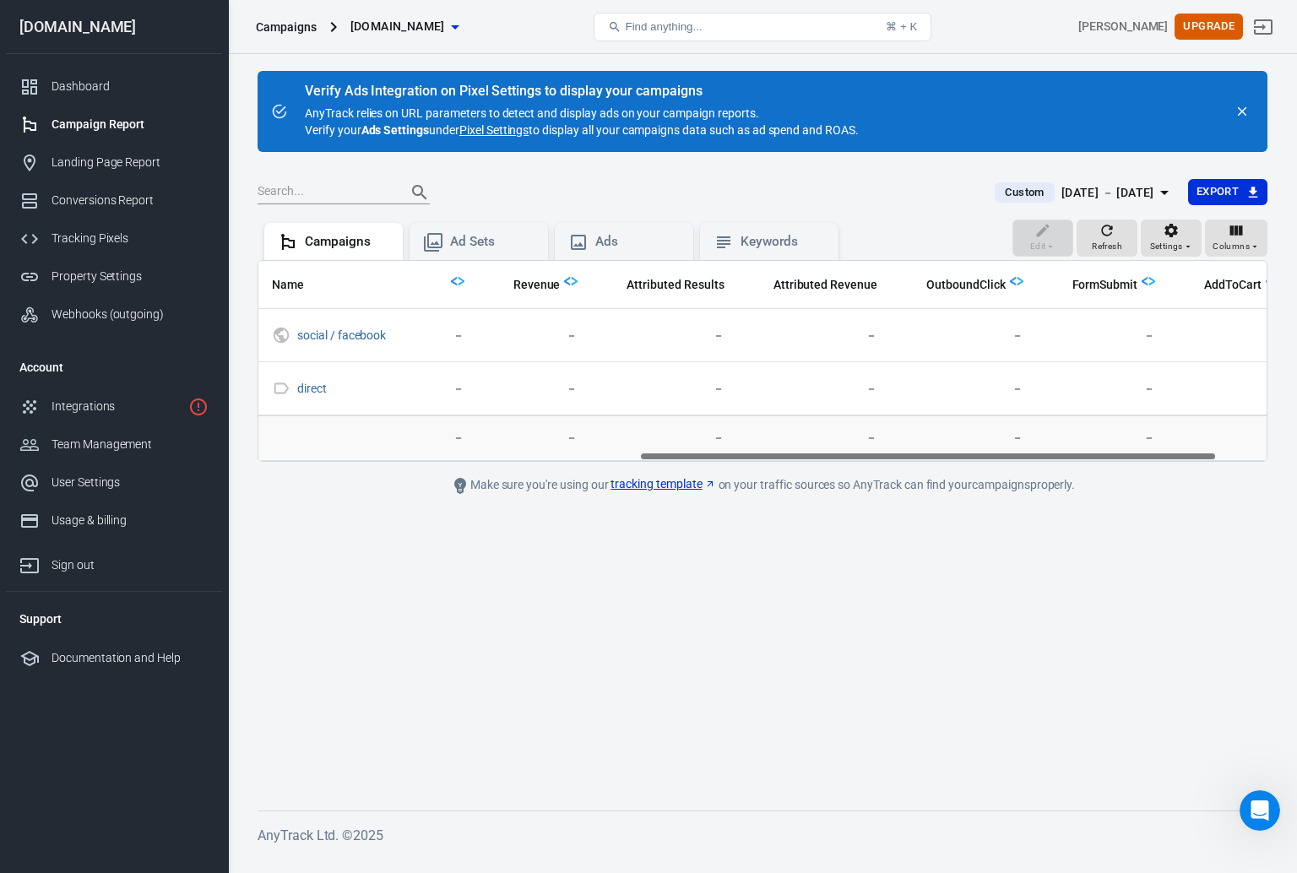
scroll to position [0, 751]
drag, startPoint x: 793, startPoint y: 458, endPoint x: 1233, endPoint y: 455, distance: 439.8
click at [1233, 455] on div "Name Amount Spent ROAS Impressions Link Clicks Sessions Lead Purchase Revenue A…" at bounding box center [762, 361] width 1008 height 200
click at [1120, 251] on span "Refresh" at bounding box center [1107, 246] width 30 height 15
drag, startPoint x: 812, startPoint y: 454, endPoint x: 1277, endPoint y: 459, distance: 465.2
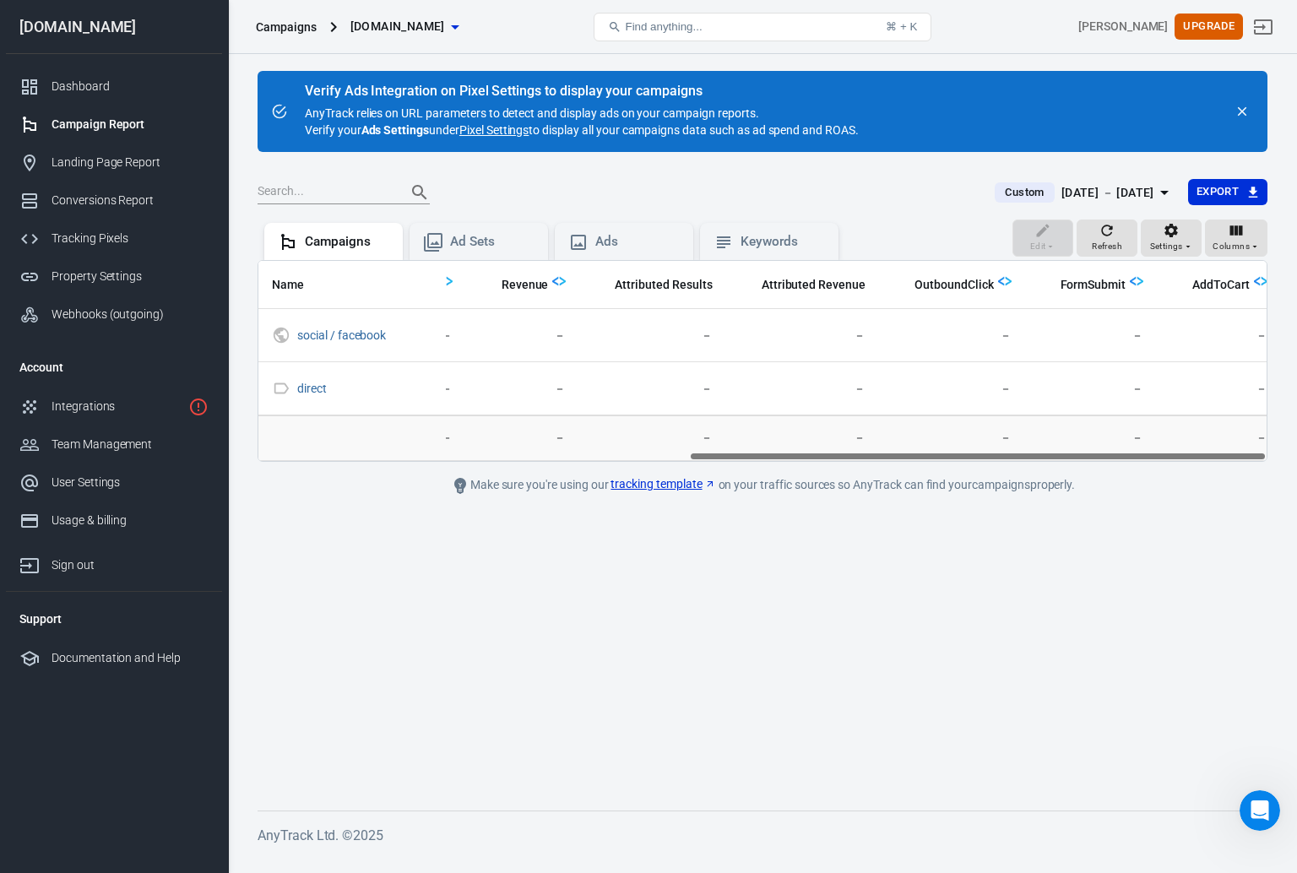
click at [1277, 459] on div "Verify Ads Integration on Pixel Settings to display your campaigns AnyTrack rel…" at bounding box center [762, 455] width 1069 height 802
click at [135, 90] on div "Dashboard" at bounding box center [129, 87] width 157 height 18
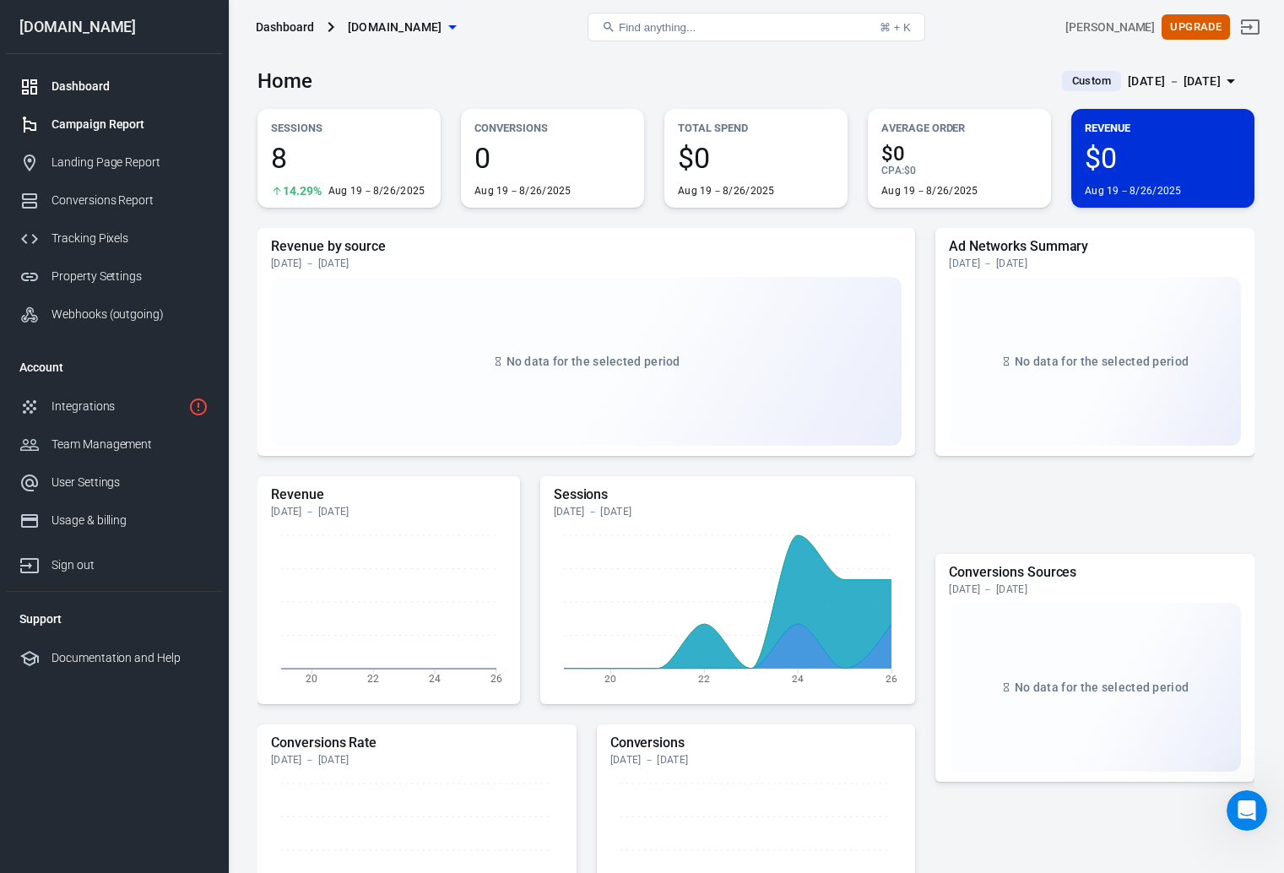
click at [105, 117] on div "Campaign Report" at bounding box center [129, 125] width 157 height 18
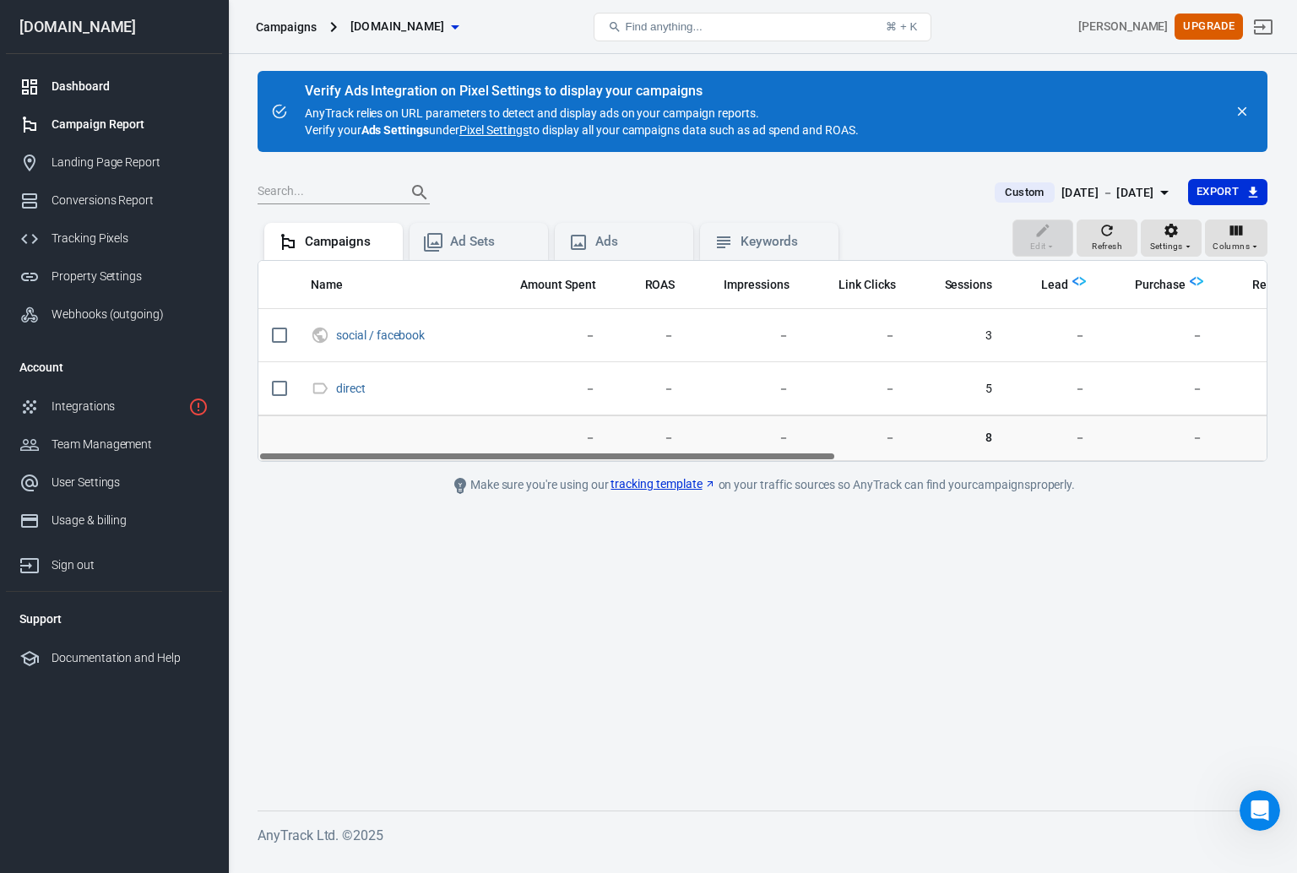
click at [95, 83] on div "Dashboard" at bounding box center [129, 87] width 157 height 18
